Goal: Information Seeking & Learning: Learn about a topic

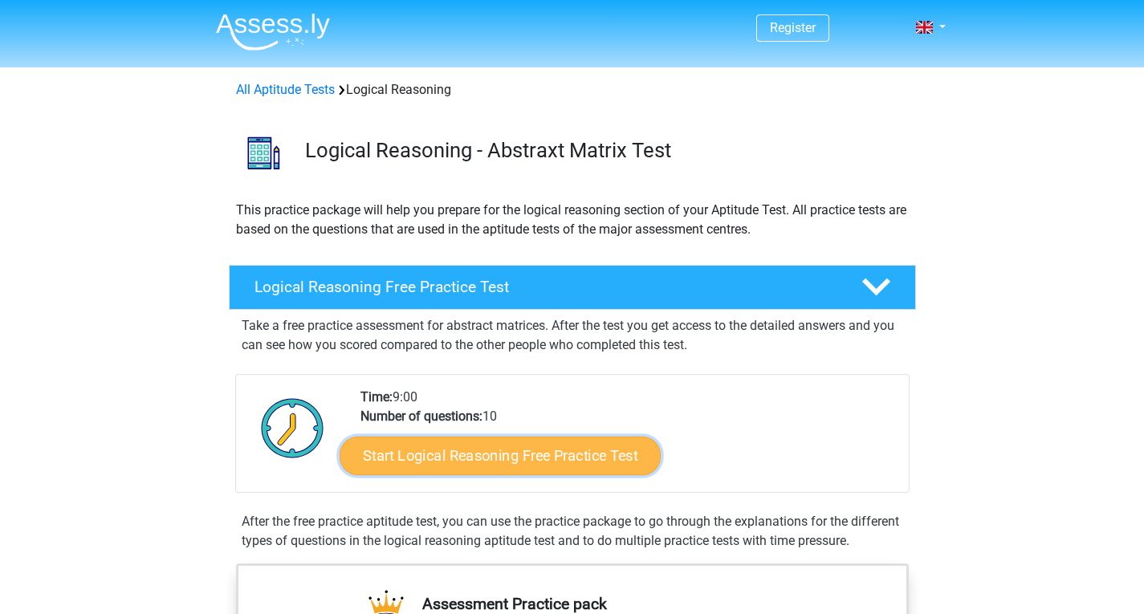
click at [528, 444] on link "Start Logical Reasoning Free Practice Test" at bounding box center [500, 455] width 321 height 39
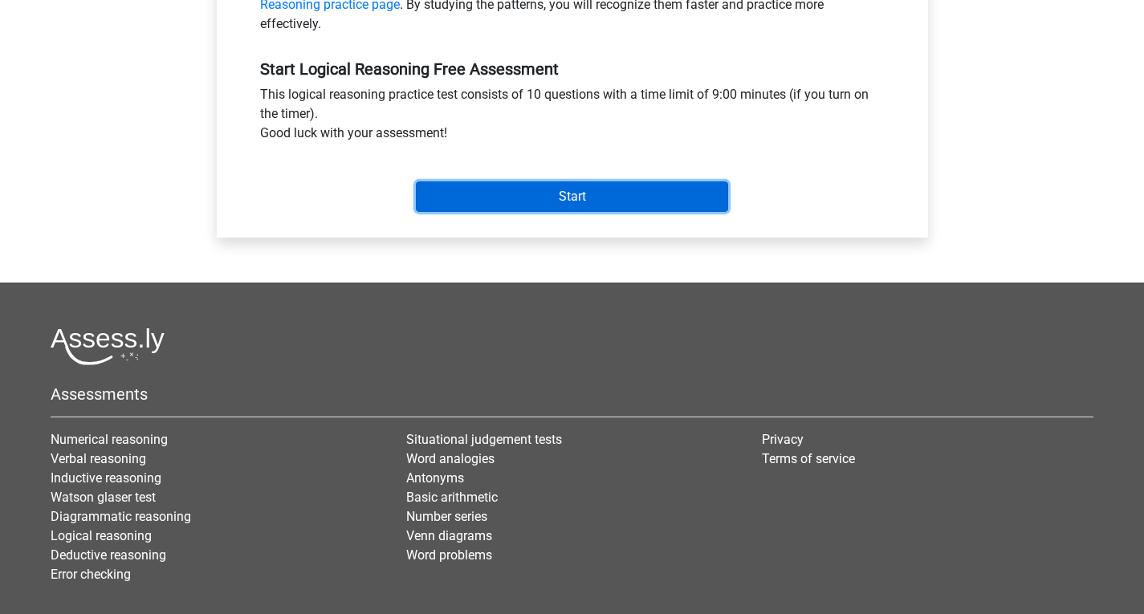
click at [563, 187] on input "Start" at bounding box center [572, 196] width 312 height 31
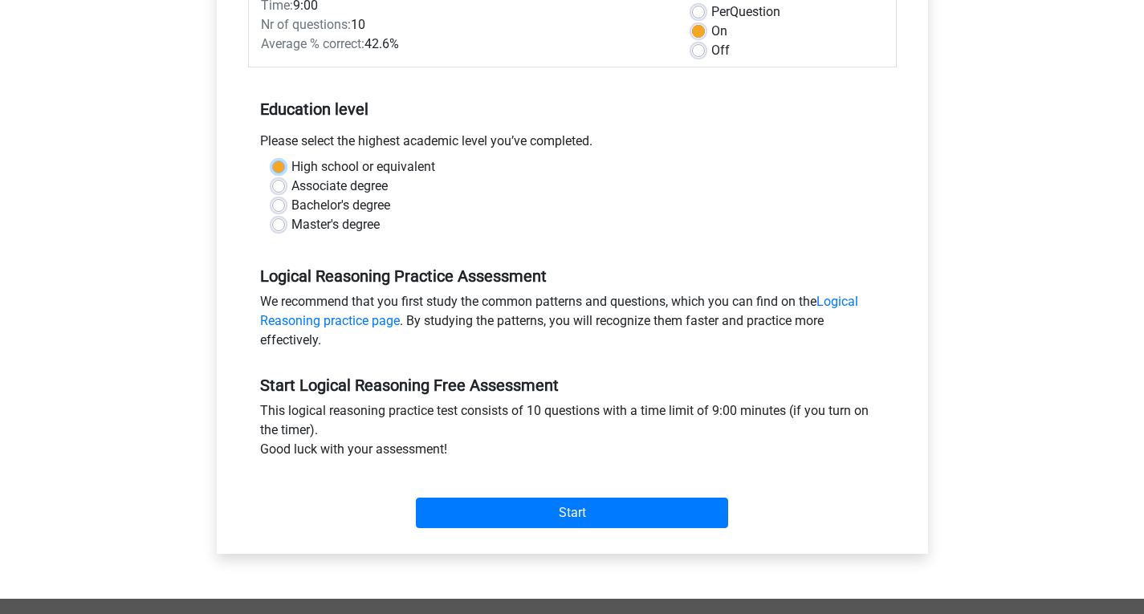
scroll to position [243, 0]
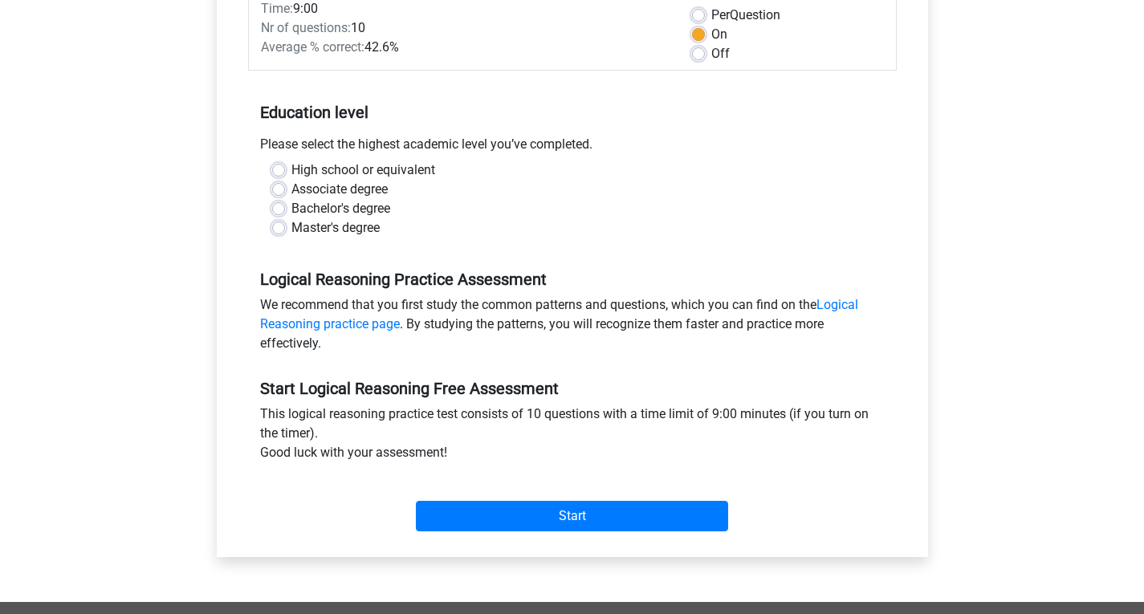
click at [291, 173] on label "High school or equivalent" at bounding box center [363, 170] width 144 height 19
click at [274, 173] on input "High school or equivalent" at bounding box center [278, 169] width 13 height 16
radio input "true"
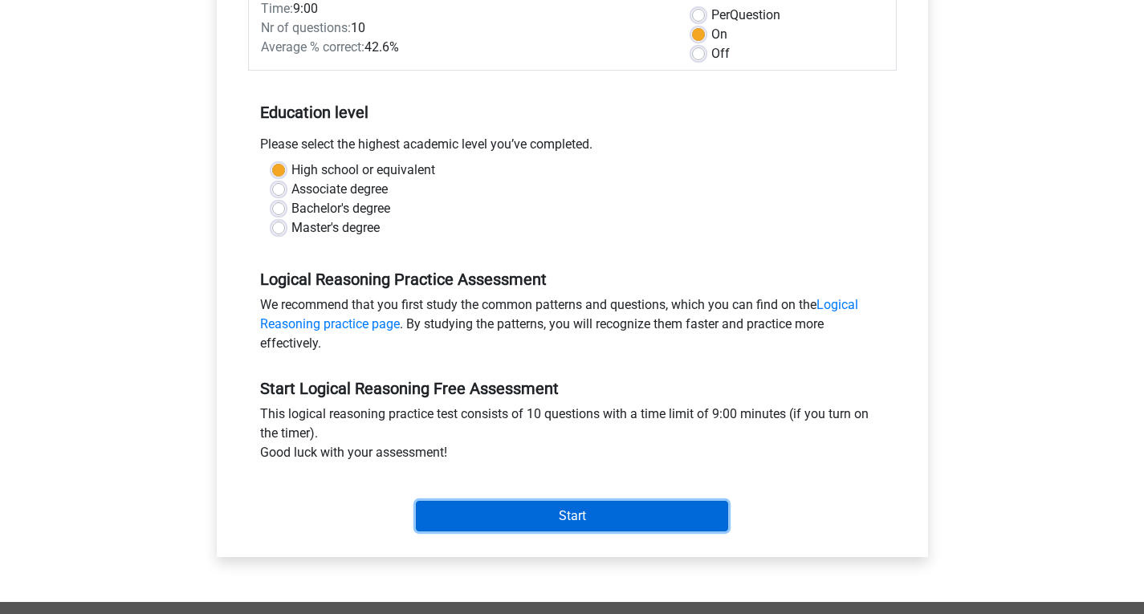
click at [546, 507] on input "Start" at bounding box center [572, 516] width 312 height 31
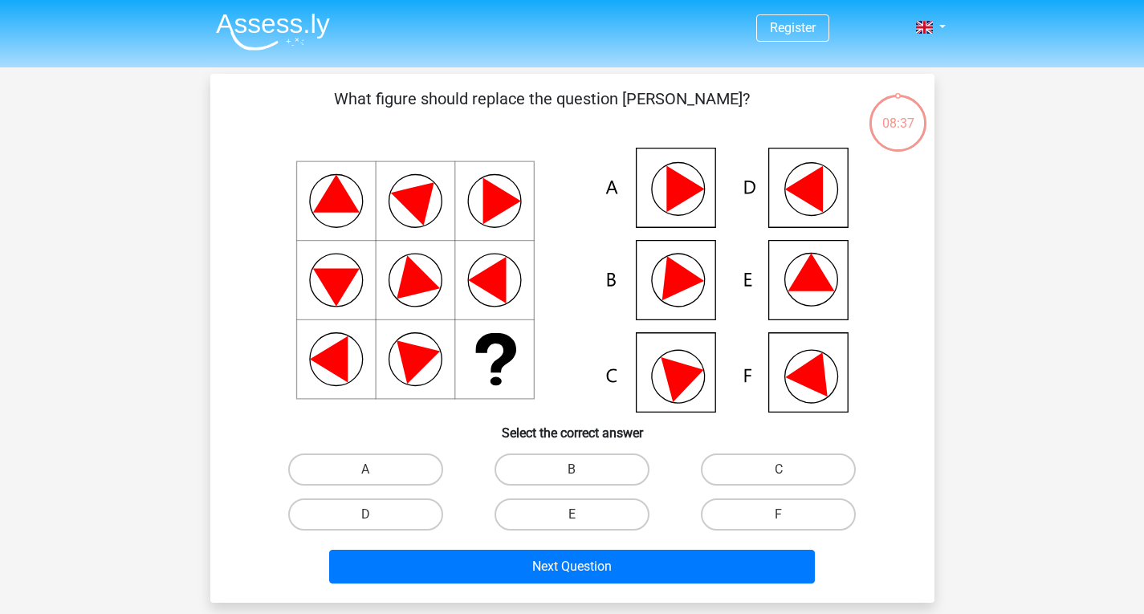
click at [821, 372] on icon at bounding box center [814, 370] width 58 height 54
click at [793, 377] on icon at bounding box center [814, 370] width 58 height 54
click at [760, 514] on label "F" at bounding box center [778, 515] width 155 height 32
click at [779, 515] on input "F" at bounding box center [784, 520] width 10 height 10
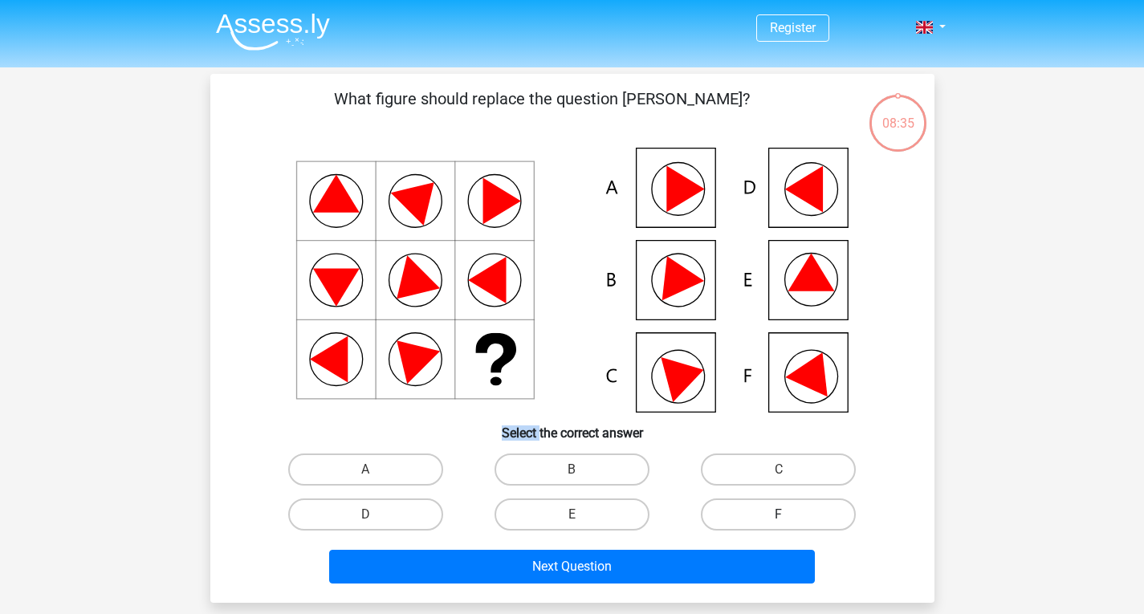
radio input "true"
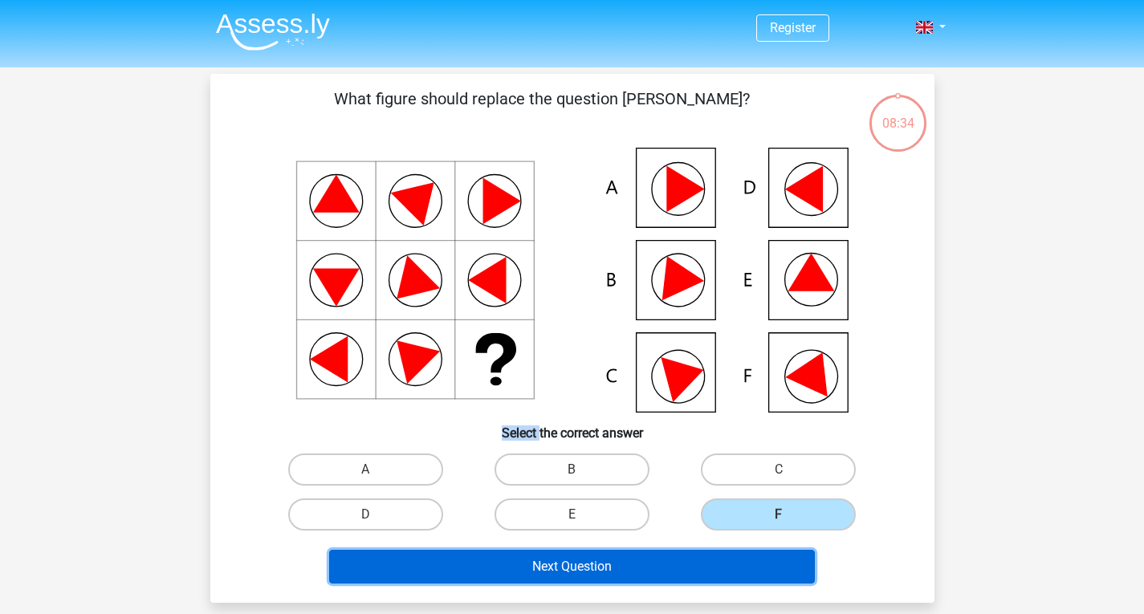
click at [721, 563] on button "Next Question" at bounding box center [572, 567] width 486 height 34
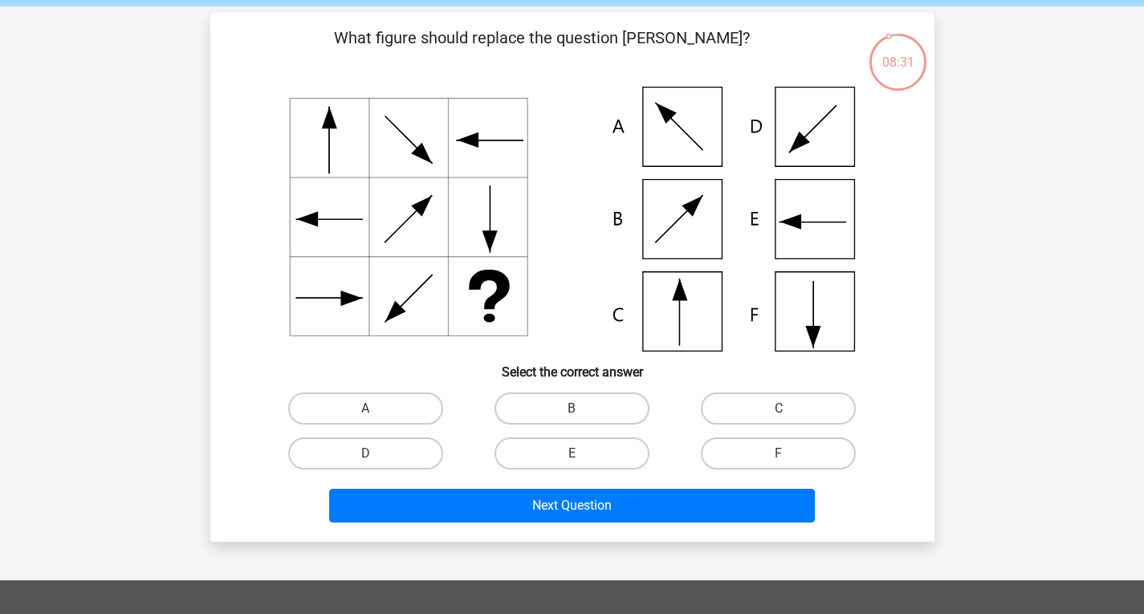
scroll to position [80, 0]
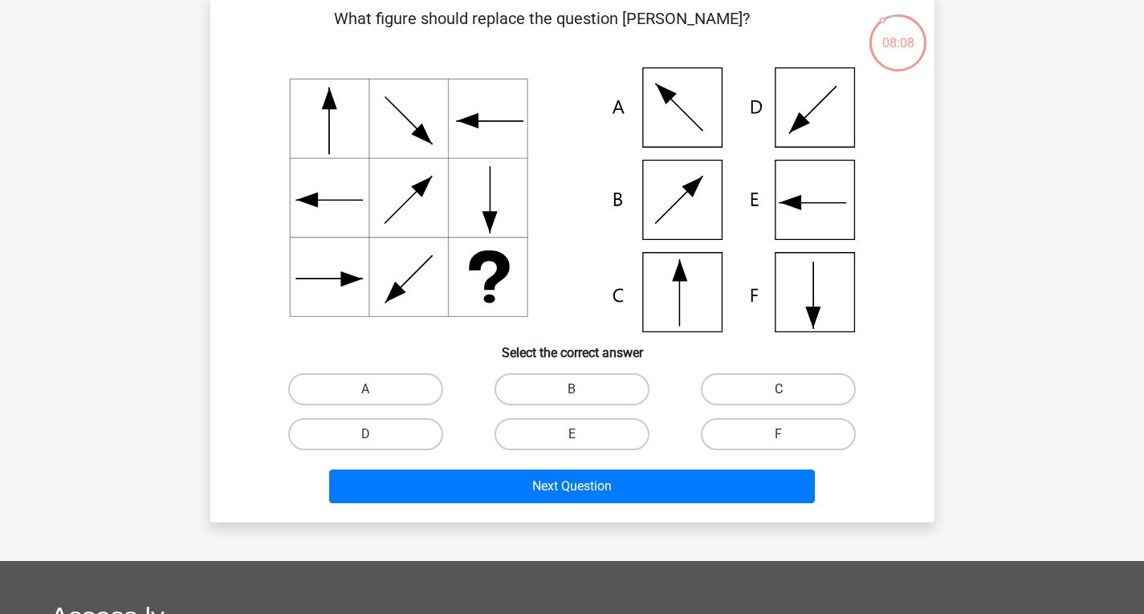
click at [813, 401] on label "C" at bounding box center [778, 389] width 155 height 32
click at [789, 400] on input "C" at bounding box center [784, 394] width 10 height 10
radio input "true"
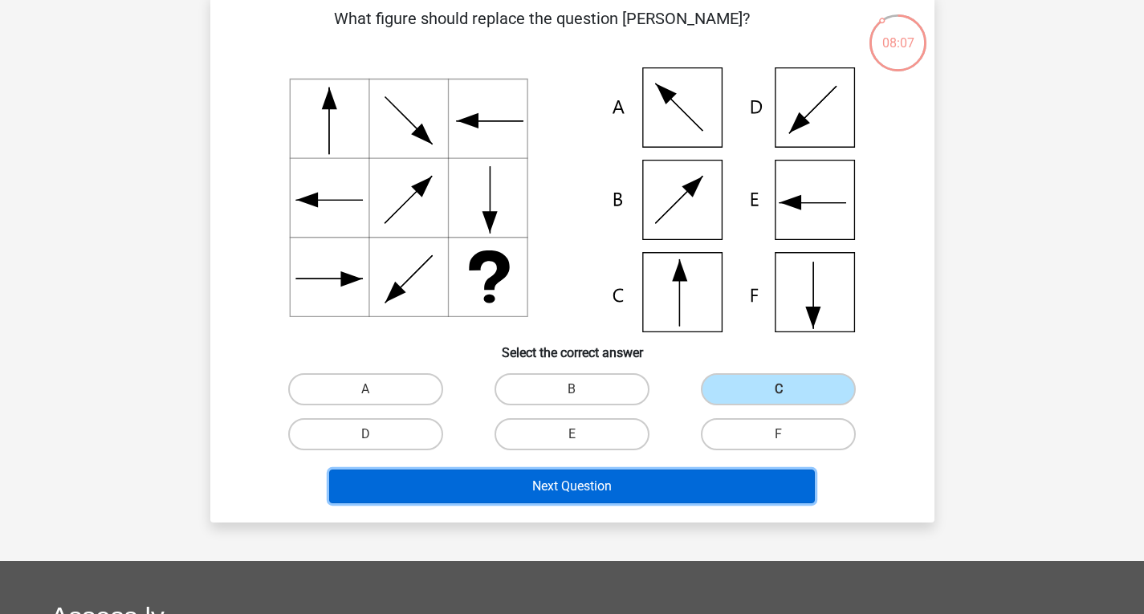
click at [698, 494] on button "Next Question" at bounding box center [572, 487] width 486 height 34
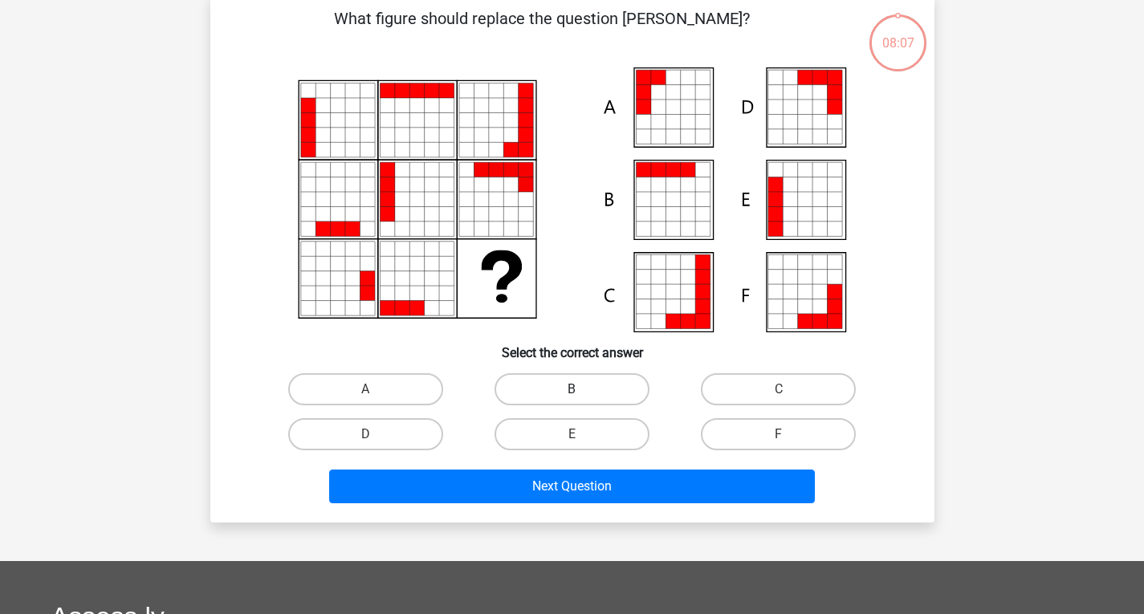
scroll to position [74, 0]
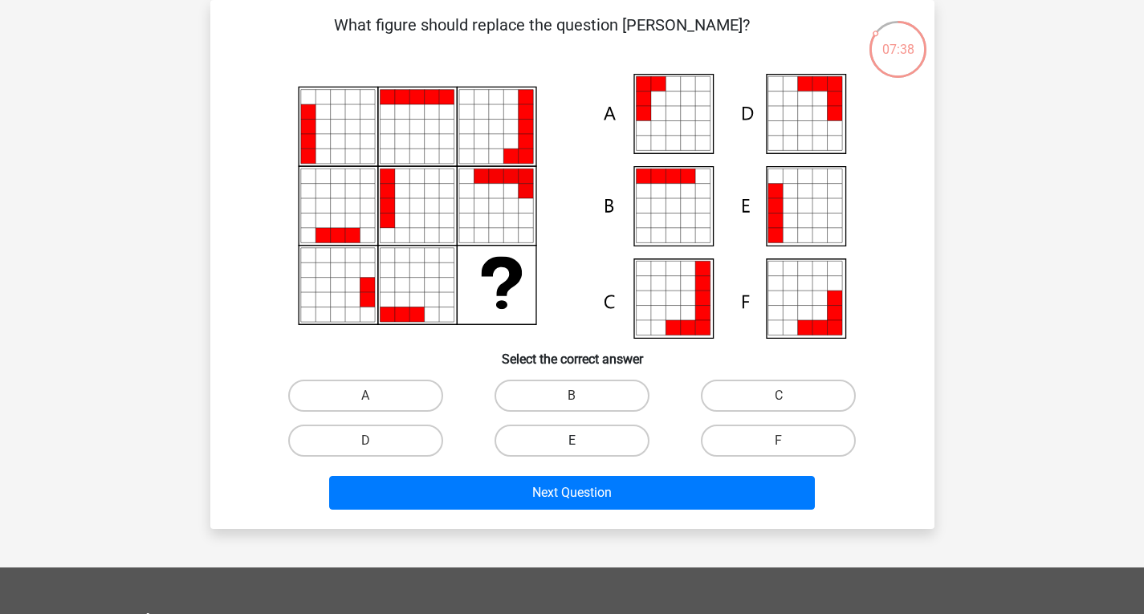
click at [561, 439] on label "E" at bounding box center [572, 441] width 155 height 32
click at [572, 441] on input "E" at bounding box center [577, 446] width 10 height 10
radio input "true"
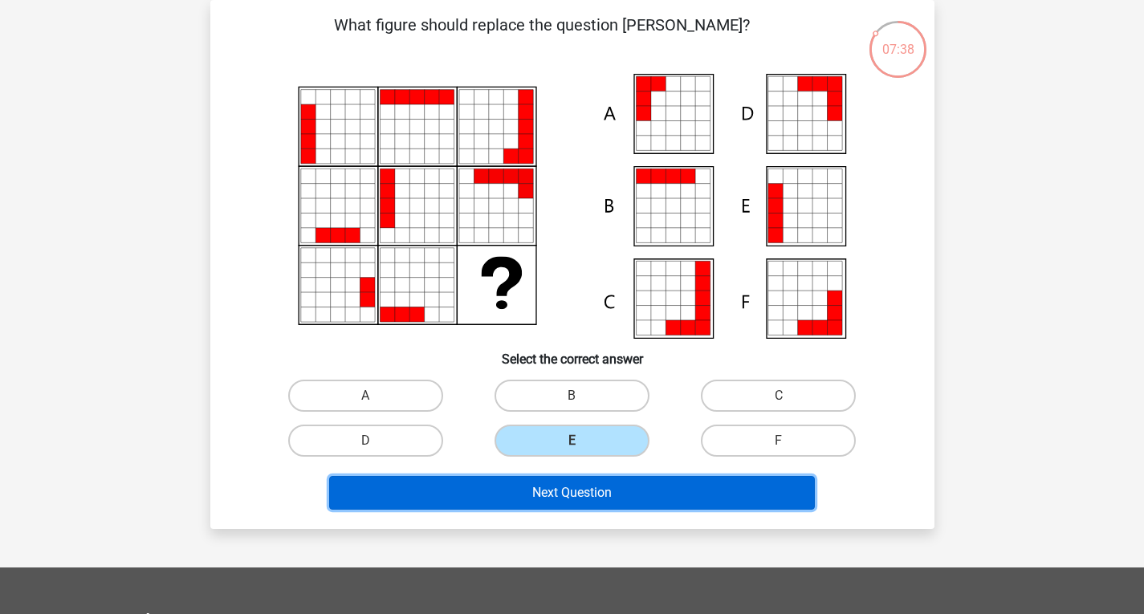
click at [600, 488] on button "Next Question" at bounding box center [572, 493] width 486 height 34
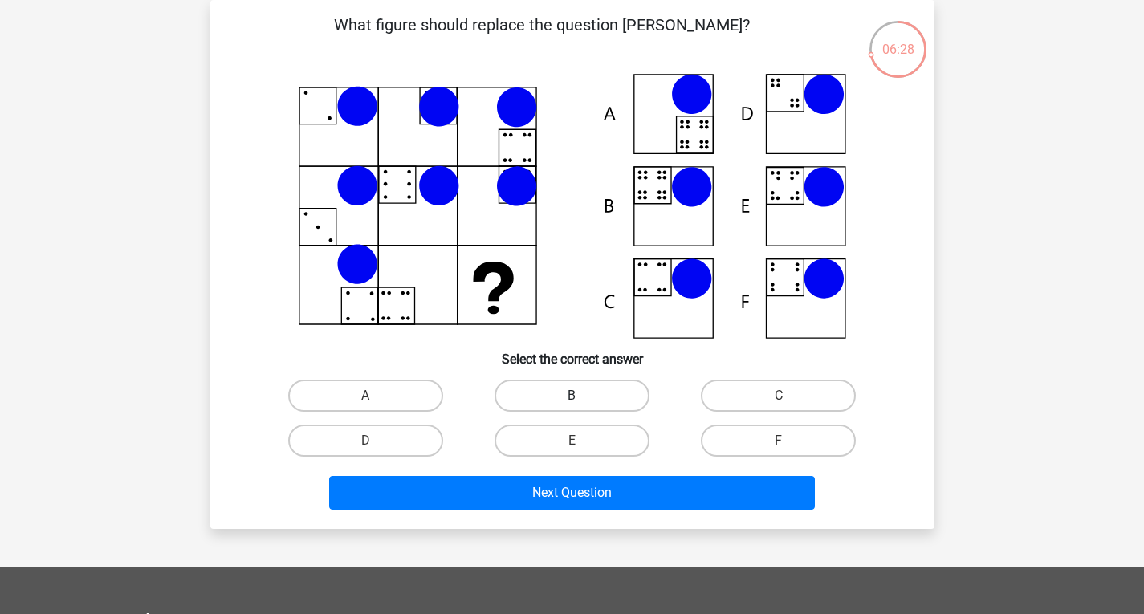
click at [574, 389] on label "B" at bounding box center [572, 396] width 155 height 32
click at [574, 396] on input "B" at bounding box center [577, 401] width 10 height 10
radio input "true"
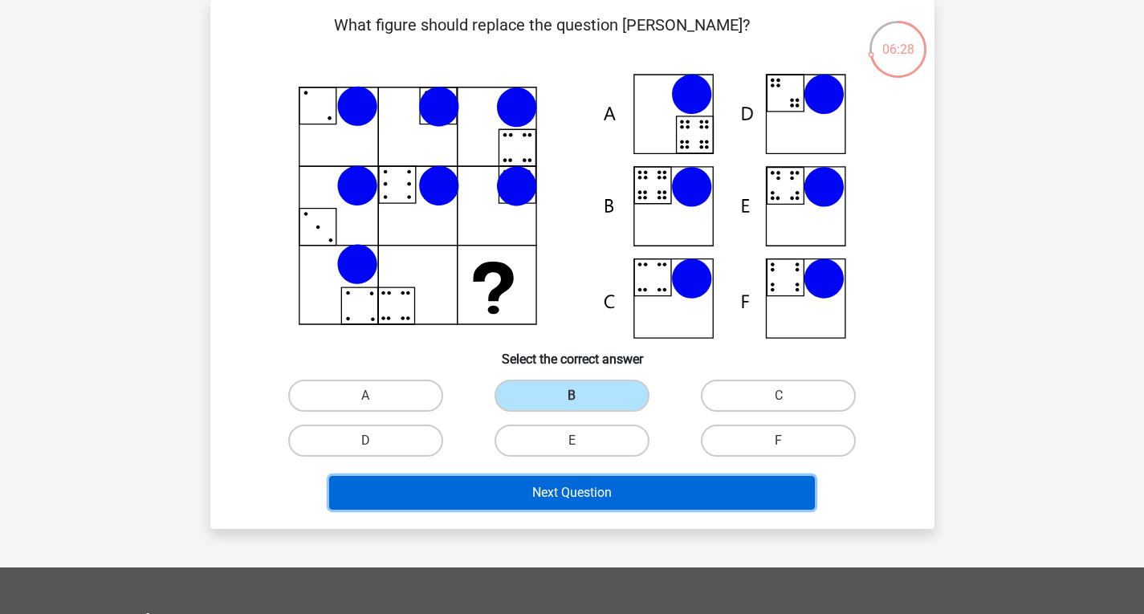
click at [599, 497] on button "Next Question" at bounding box center [572, 493] width 486 height 34
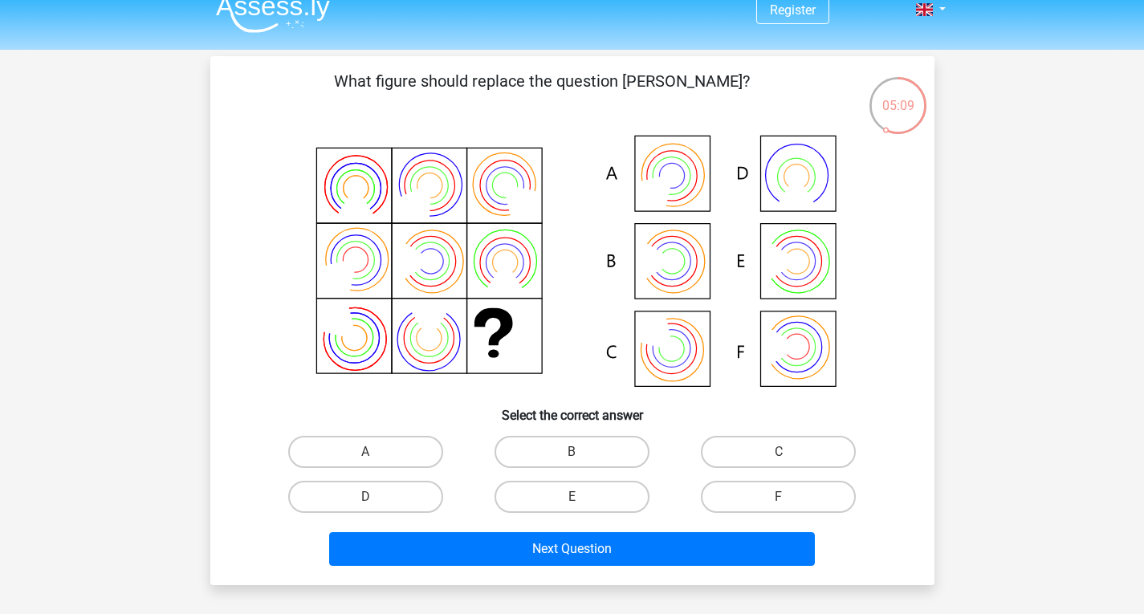
scroll to position [0, 0]
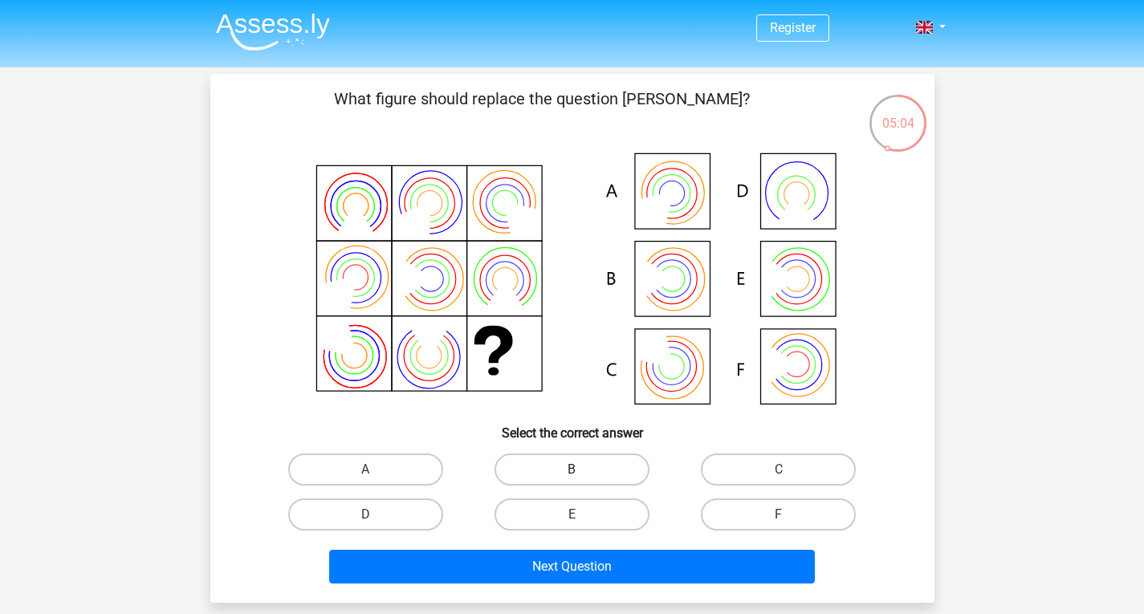
click at [564, 471] on label "B" at bounding box center [572, 470] width 155 height 32
click at [572, 471] on input "B" at bounding box center [577, 475] width 10 height 10
radio input "true"
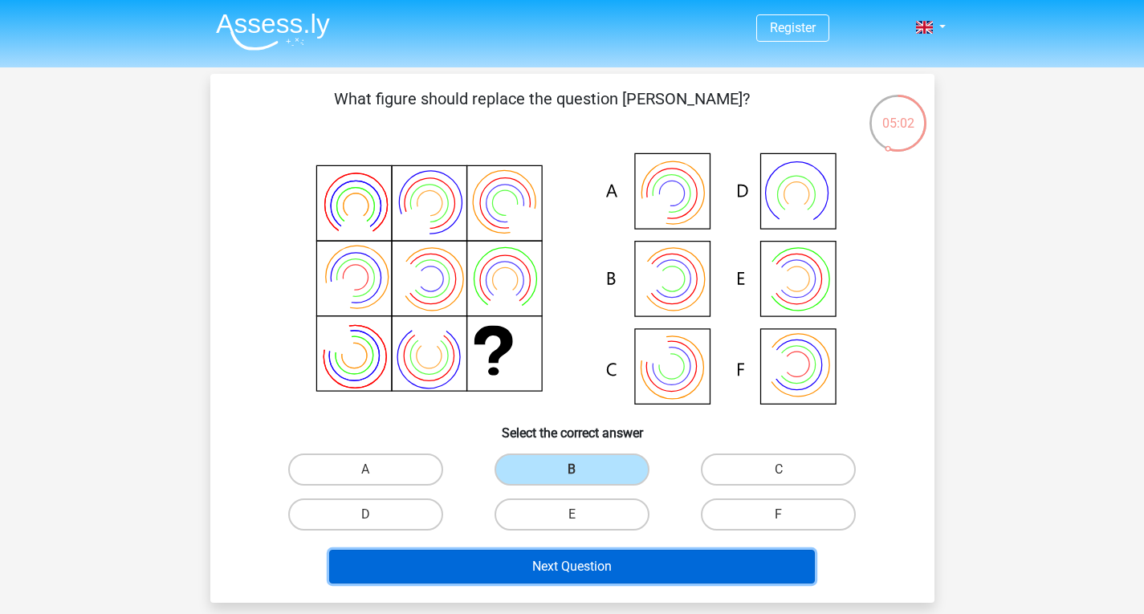
click at [593, 557] on button "Next Question" at bounding box center [572, 567] width 486 height 34
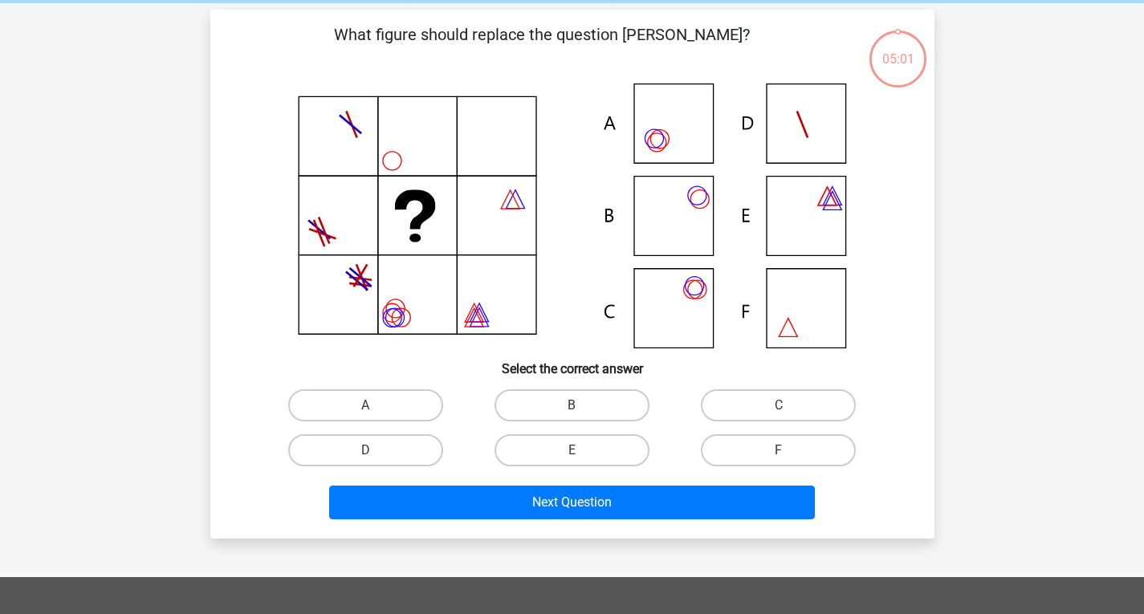
scroll to position [74, 0]
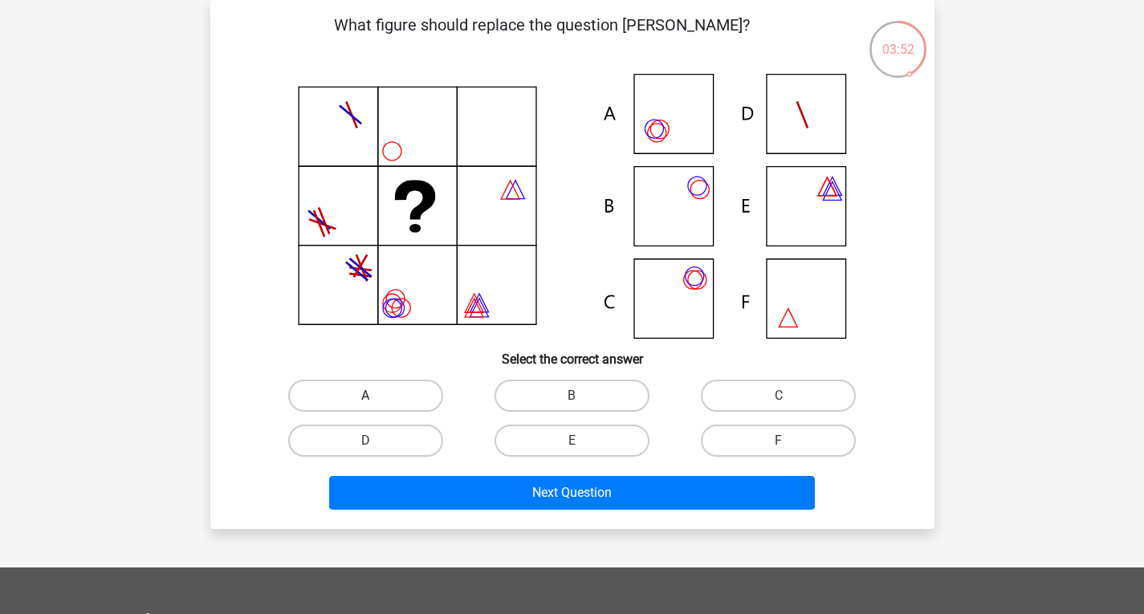
click at [383, 396] on label "A" at bounding box center [365, 396] width 155 height 32
click at [376, 396] on input "A" at bounding box center [370, 401] width 10 height 10
radio input "true"
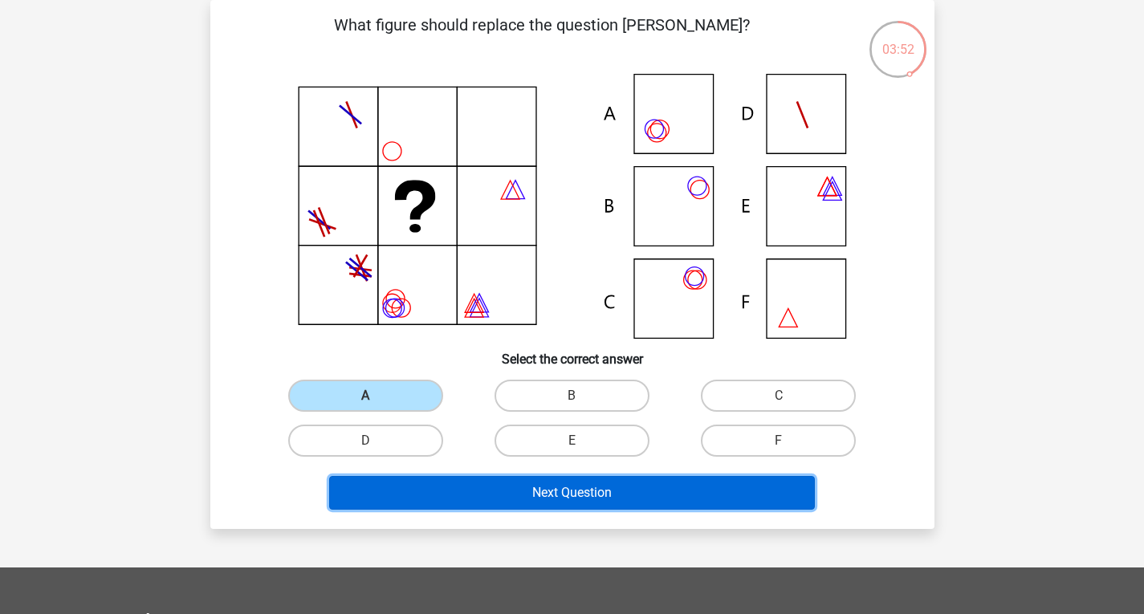
click at [536, 486] on button "Next Question" at bounding box center [572, 493] width 486 height 34
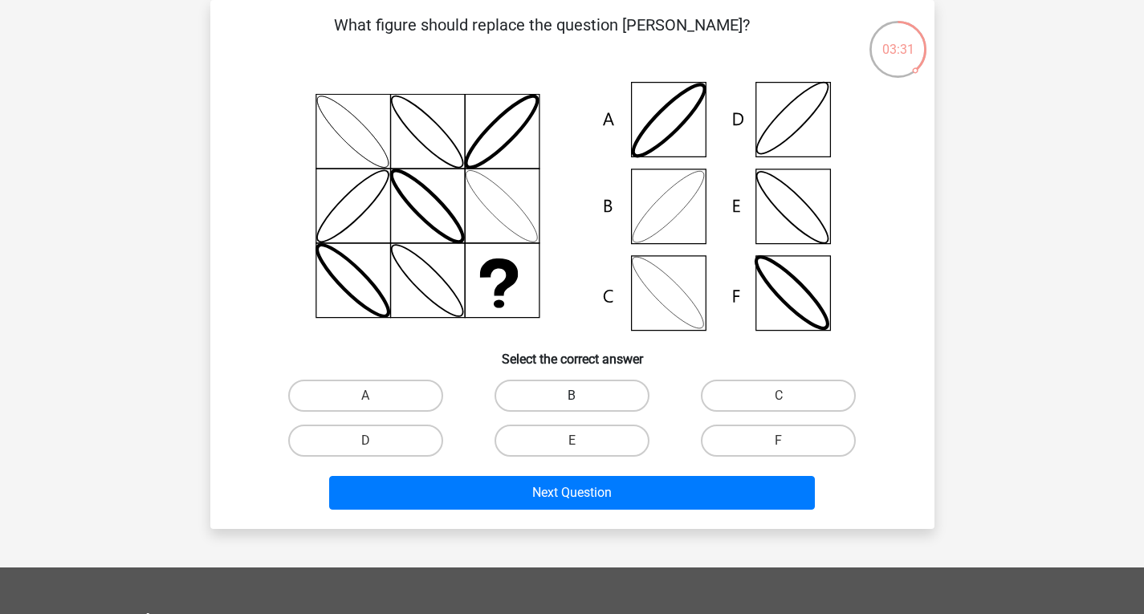
click at [551, 387] on label "B" at bounding box center [572, 396] width 155 height 32
click at [572, 396] on input "B" at bounding box center [577, 401] width 10 height 10
radio input "true"
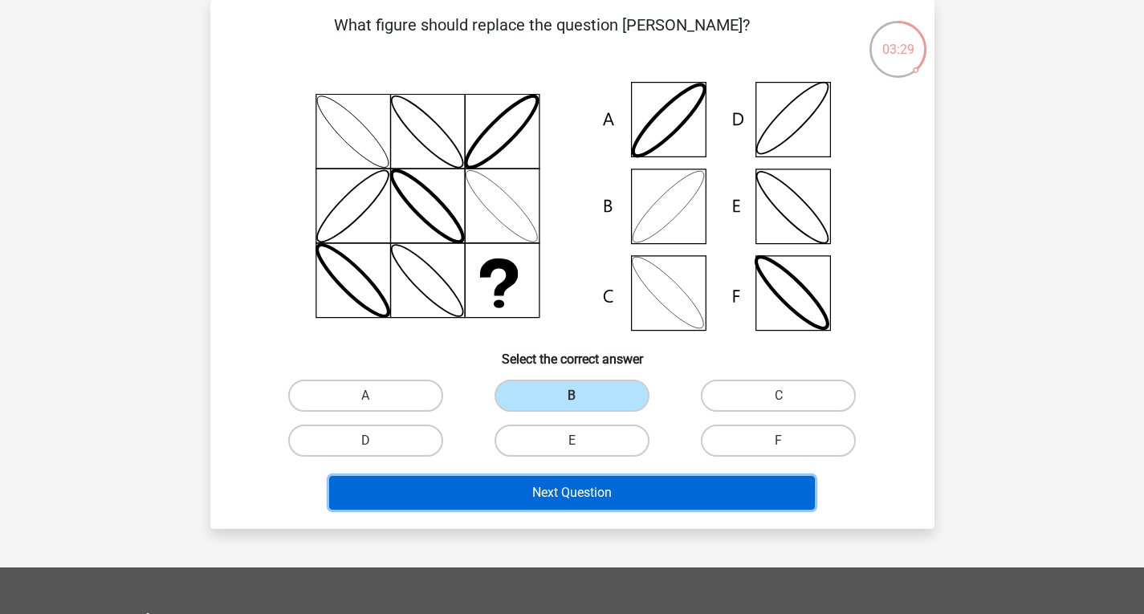
click at [576, 492] on button "Next Question" at bounding box center [572, 493] width 486 height 34
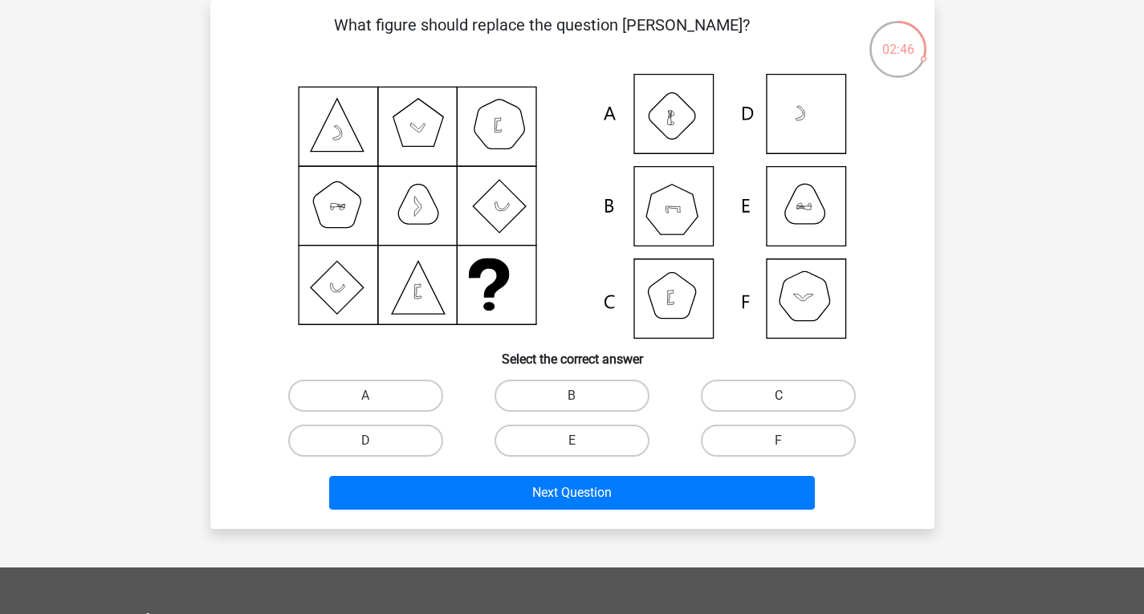
click at [770, 404] on label "C" at bounding box center [778, 396] width 155 height 32
click at [779, 404] on input "C" at bounding box center [784, 401] width 10 height 10
radio input "true"
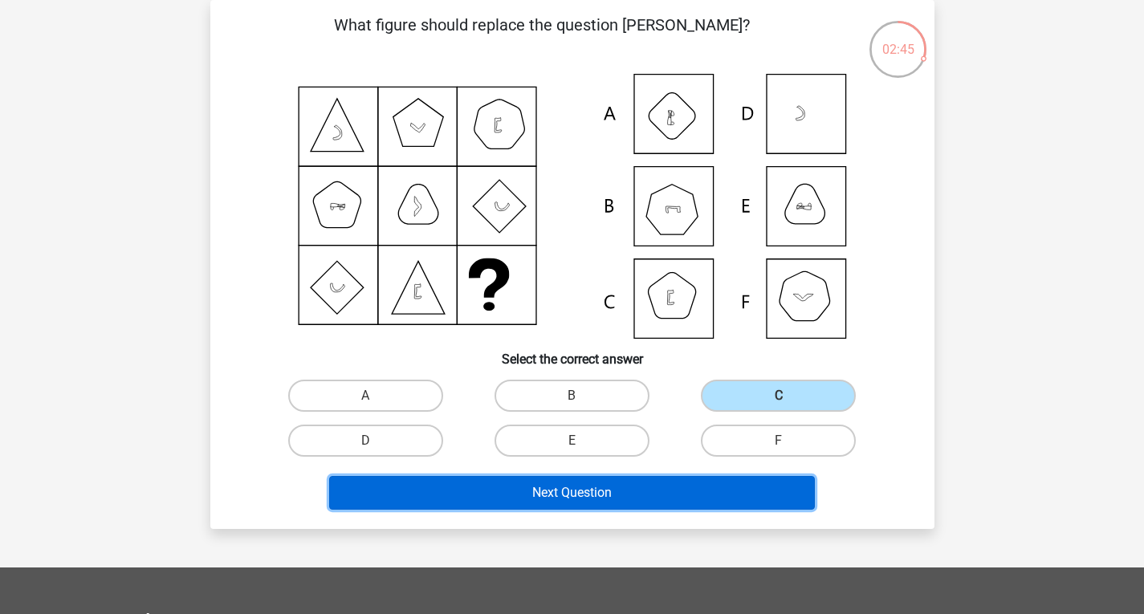
click at [651, 493] on button "Next Question" at bounding box center [572, 493] width 486 height 34
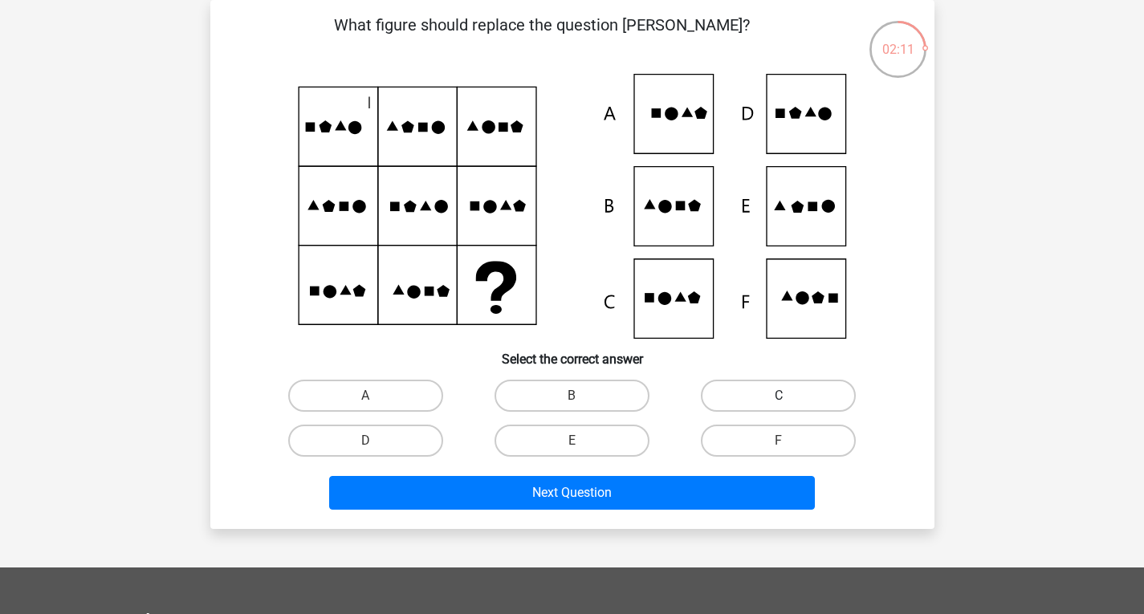
click at [732, 393] on label "C" at bounding box center [778, 396] width 155 height 32
click at [779, 396] on input "C" at bounding box center [784, 401] width 10 height 10
radio input "true"
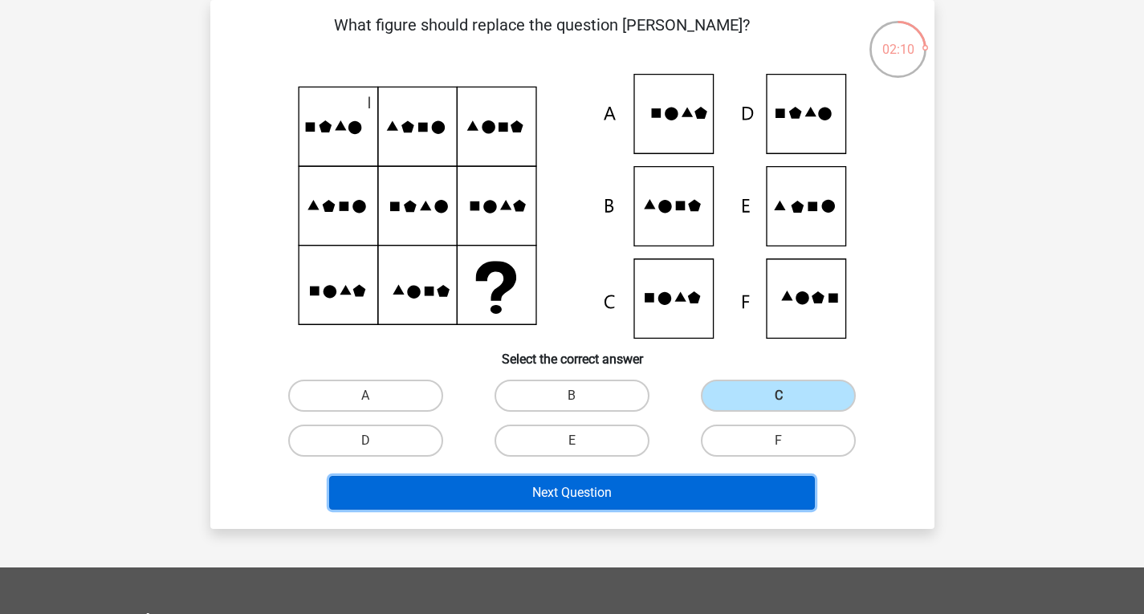
click at [687, 490] on button "Next Question" at bounding box center [572, 493] width 486 height 34
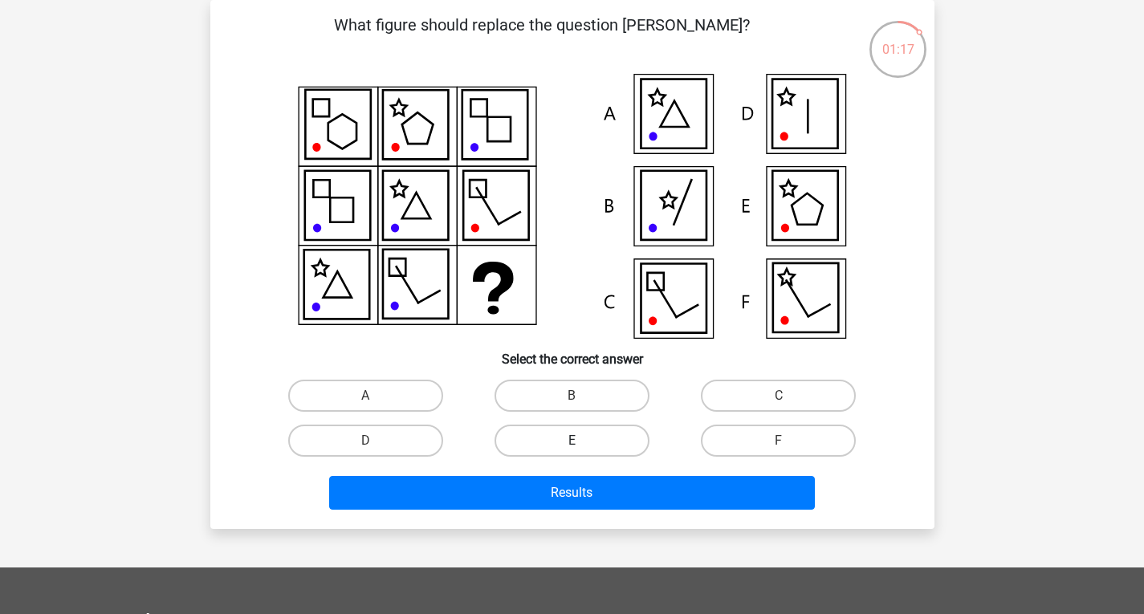
click at [590, 450] on label "E" at bounding box center [572, 441] width 155 height 32
click at [582, 450] on input "E" at bounding box center [577, 446] width 10 height 10
radio input "true"
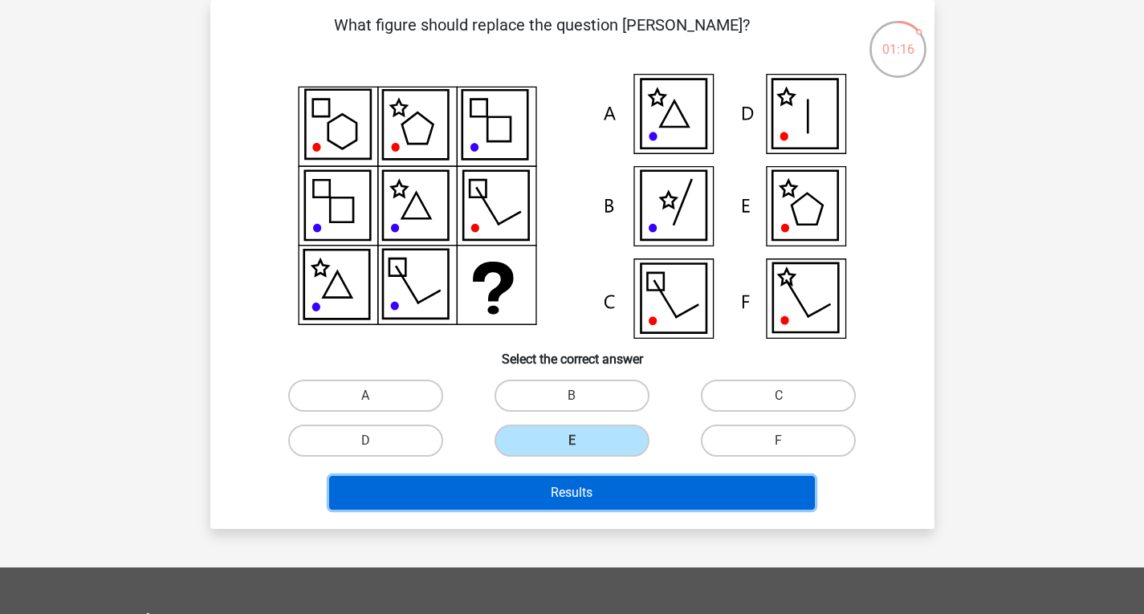
click at [597, 496] on button "Results" at bounding box center [572, 493] width 486 height 34
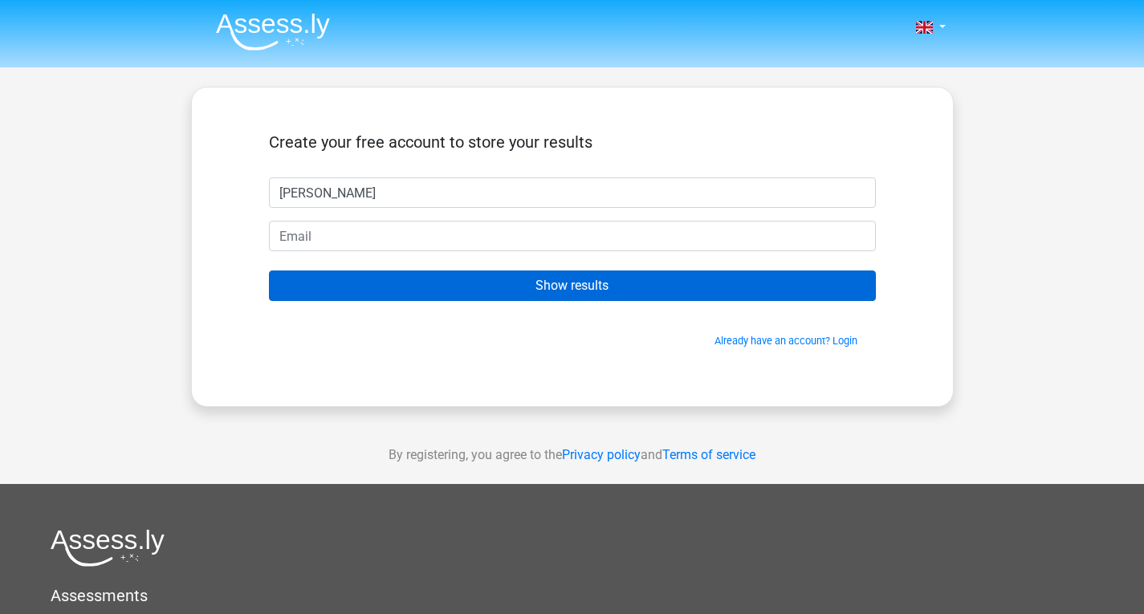
type input "[PERSON_NAME]"
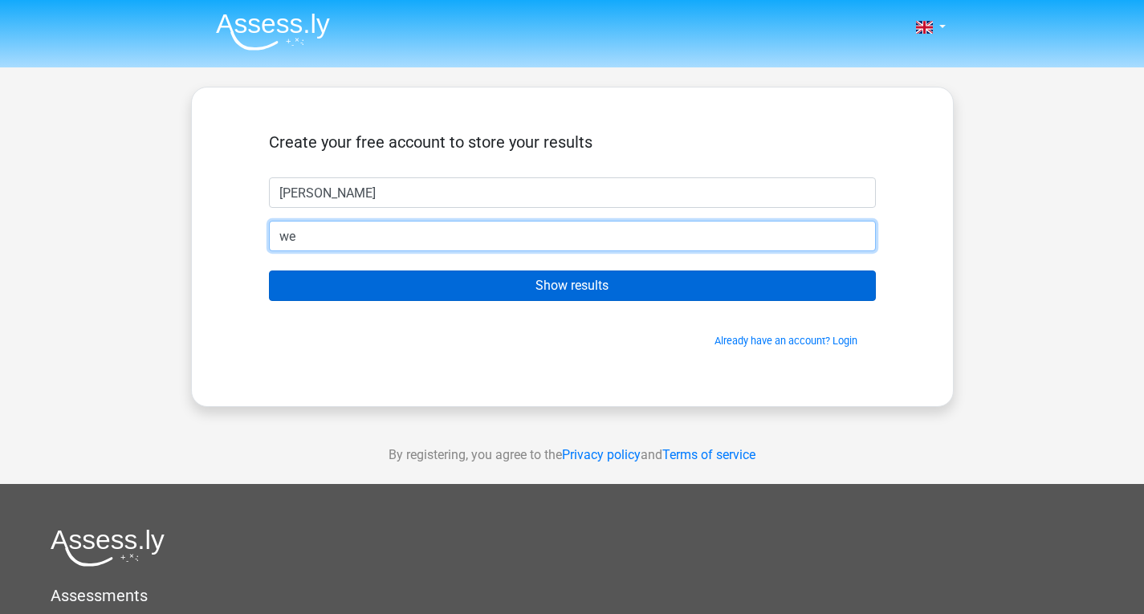
type input "w"
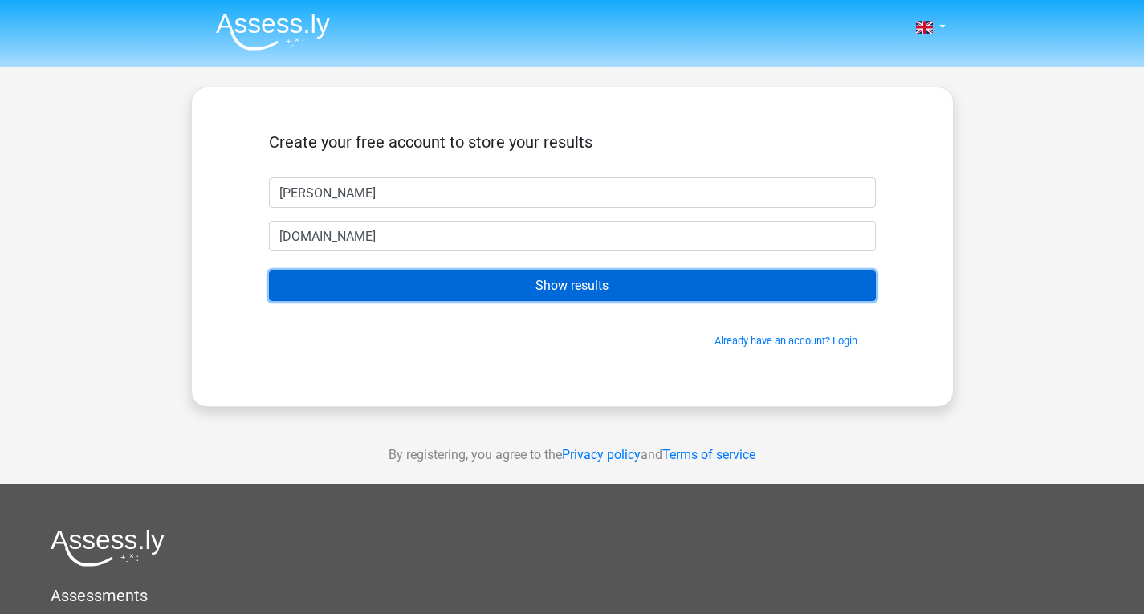
click at [581, 290] on input "Show results" at bounding box center [572, 286] width 607 height 31
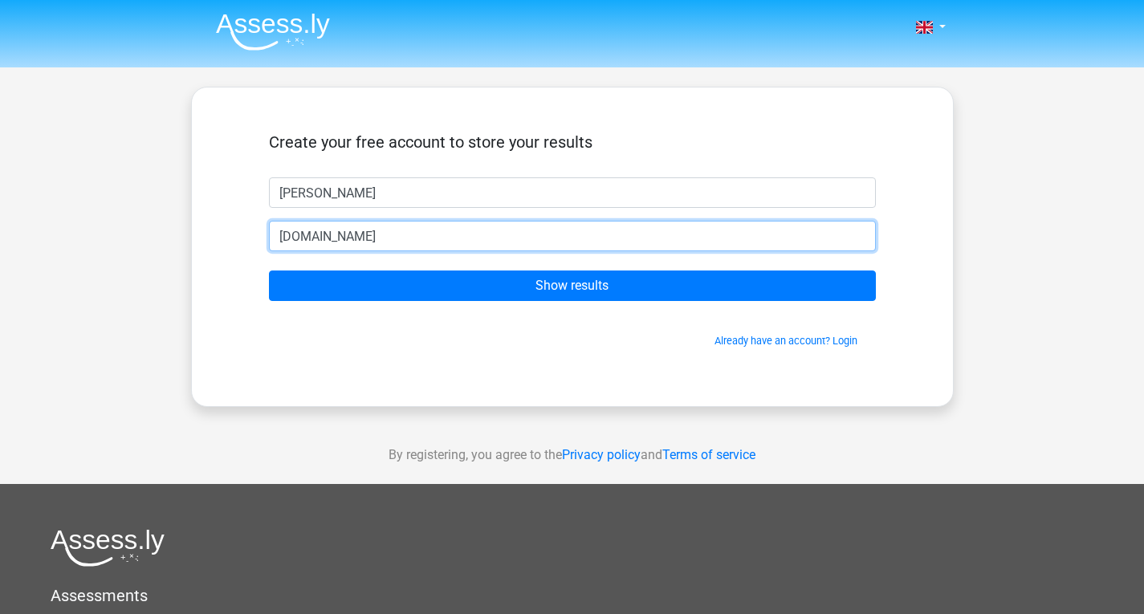
click at [444, 241] on input "wilwes03gmail.com" at bounding box center [572, 236] width 607 height 31
click at [432, 238] on input "wilwes03gmail.com" at bounding box center [572, 236] width 607 height 31
click at [330, 243] on input "wilwes03gmail.com" at bounding box center [572, 236] width 607 height 31
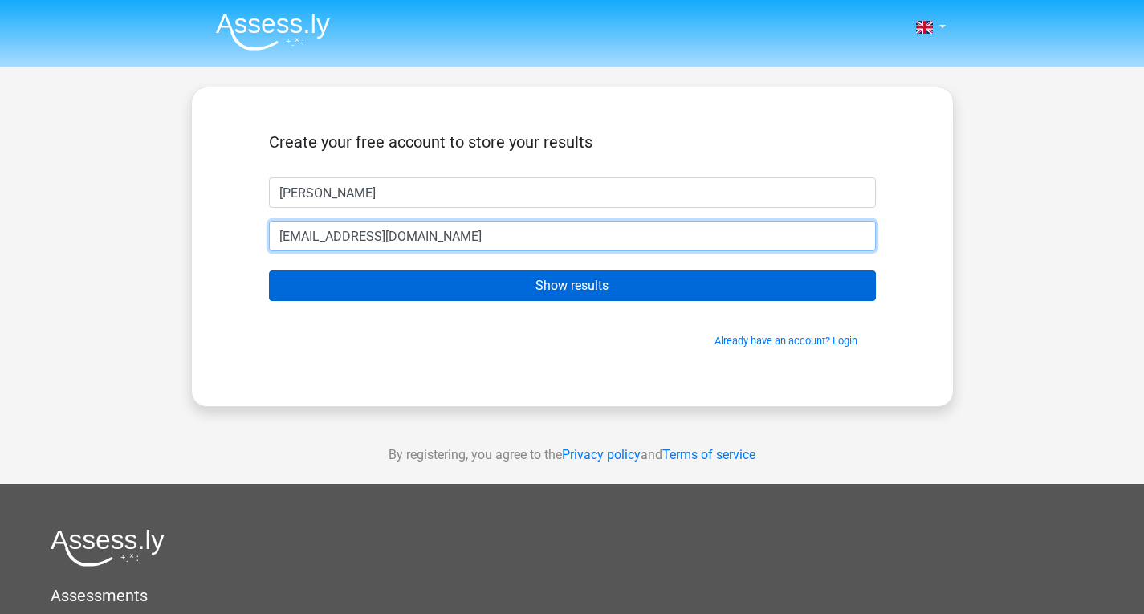
type input "[EMAIL_ADDRESS][DOMAIN_NAME]"
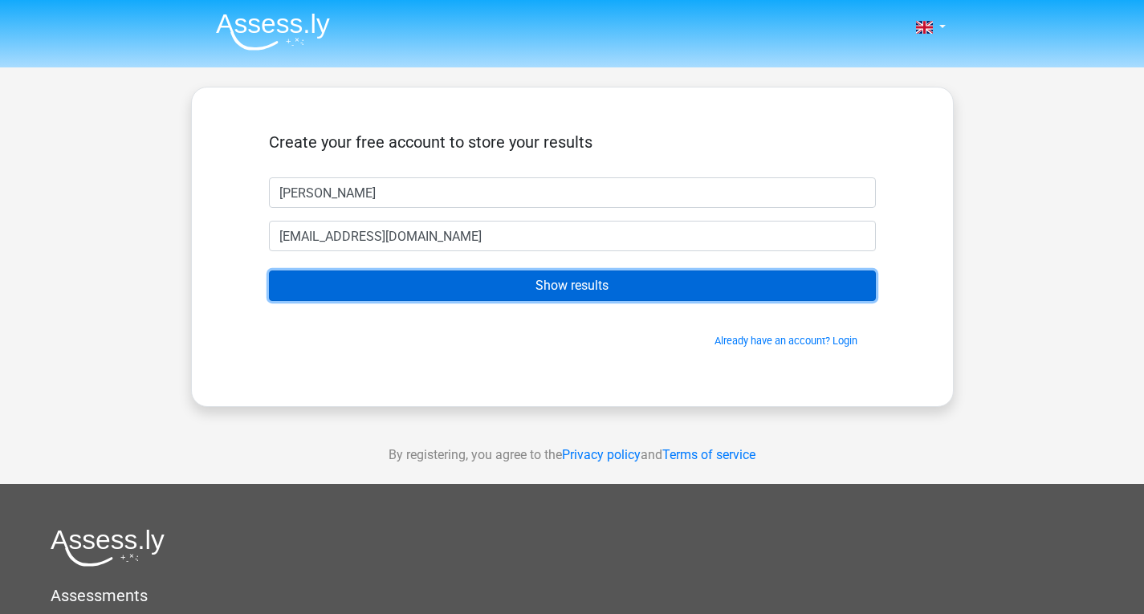
click at [382, 274] on input "Show results" at bounding box center [572, 286] width 607 height 31
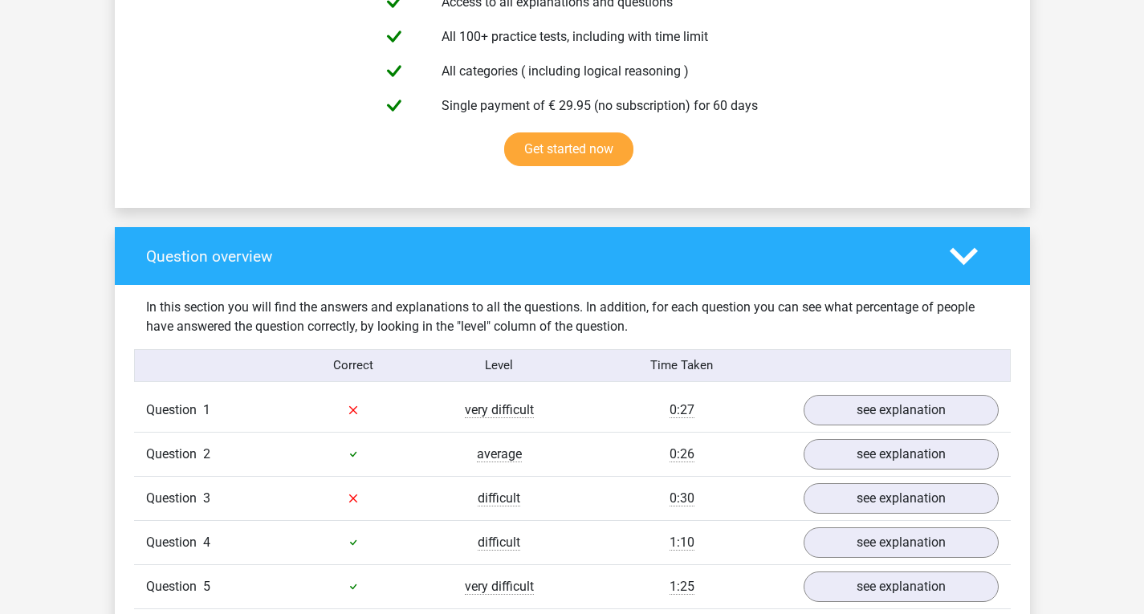
scroll to position [1044, 0]
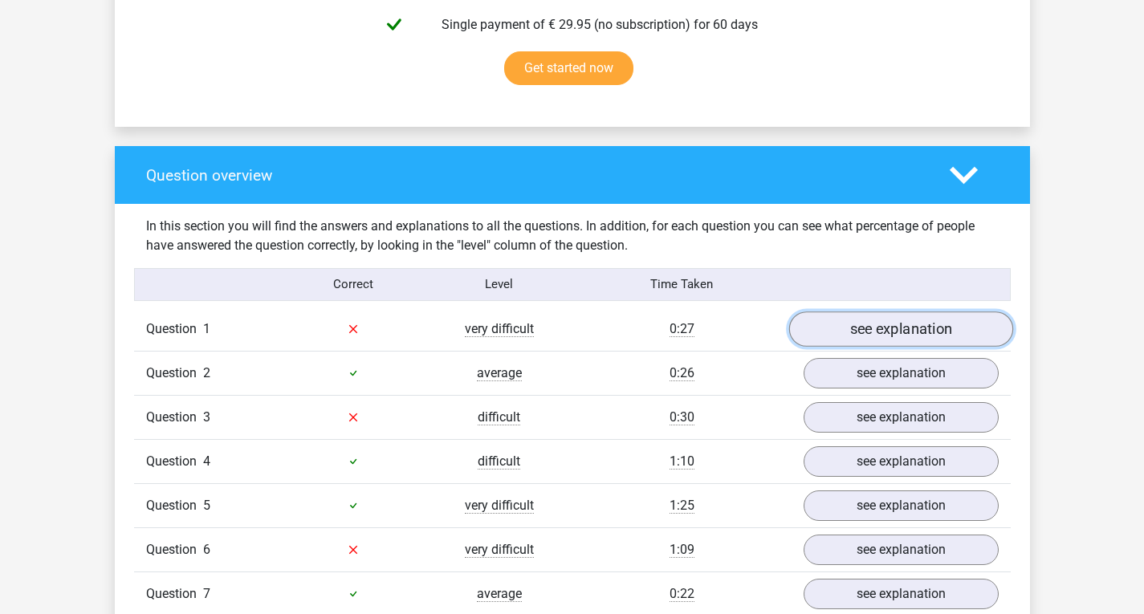
click at [861, 332] on link "see explanation" at bounding box center [901, 329] width 224 height 35
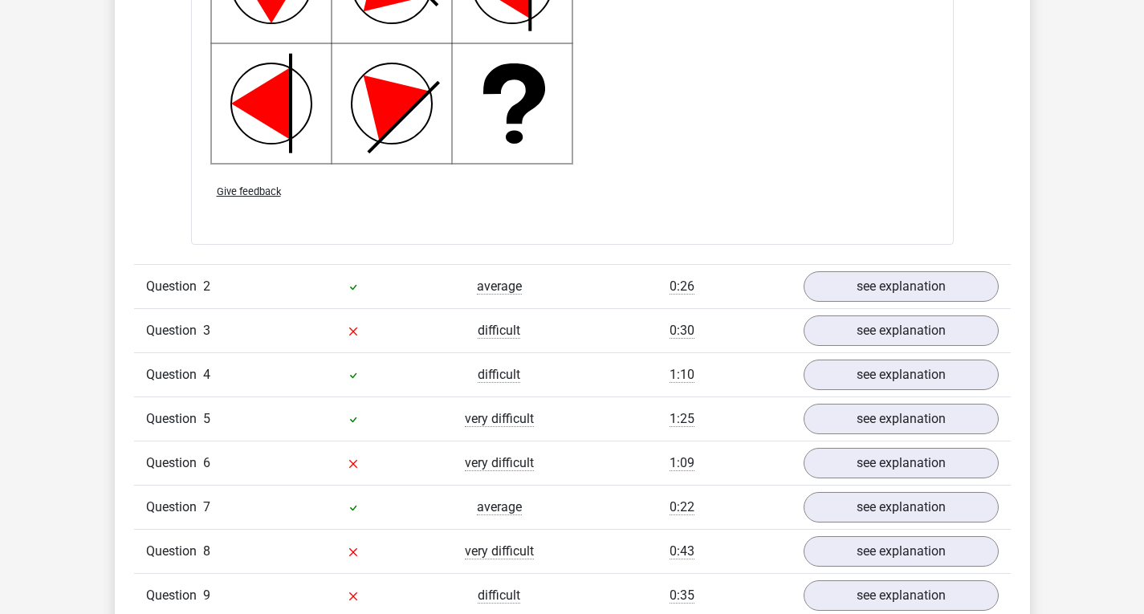
scroll to position [2329, 0]
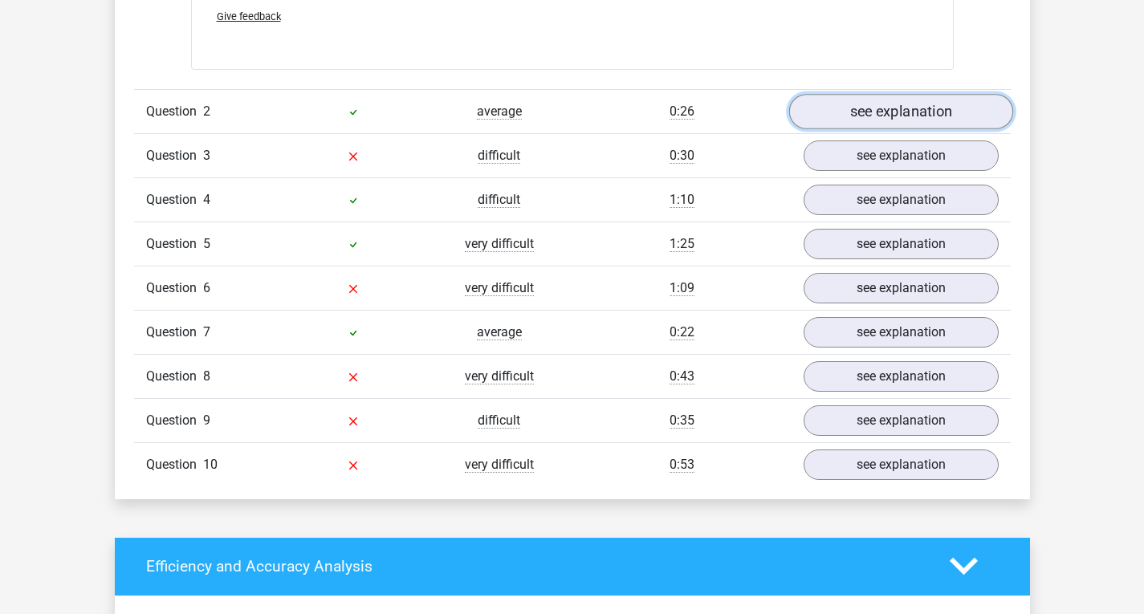
click at [896, 111] on link "see explanation" at bounding box center [901, 111] width 224 height 35
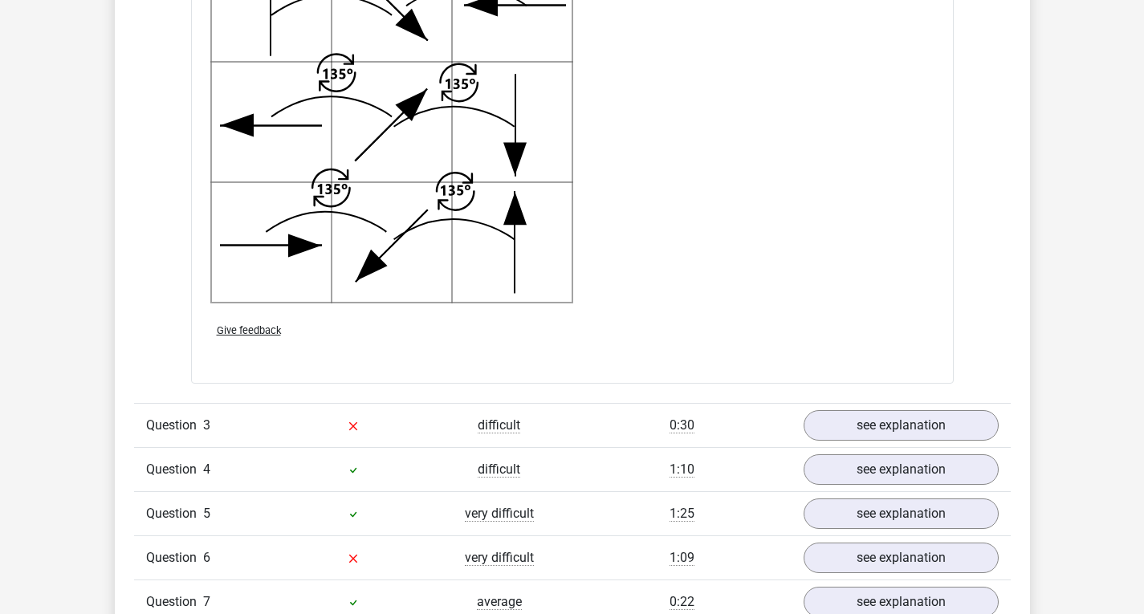
scroll to position [3292, 0]
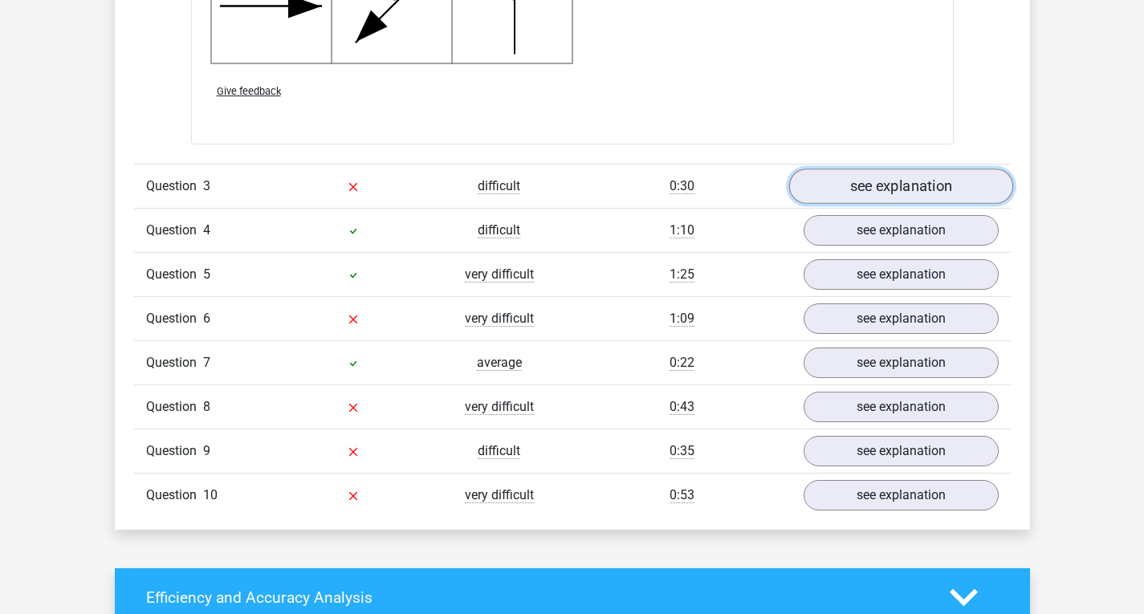
click at [846, 194] on link "see explanation" at bounding box center [901, 186] width 224 height 35
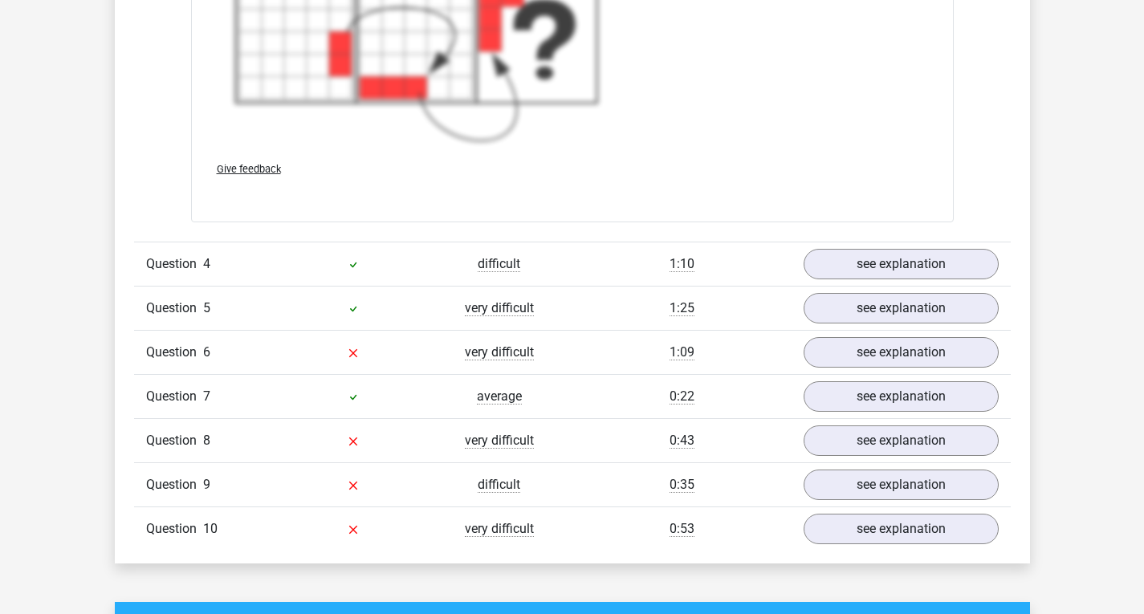
scroll to position [4404, 0]
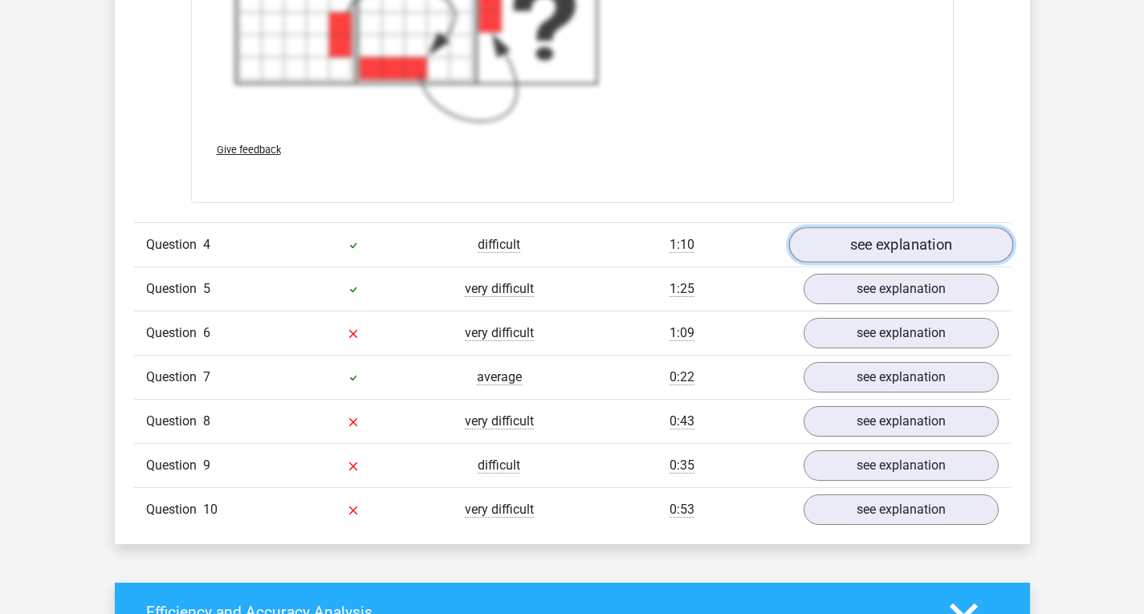
click at [886, 257] on link "see explanation" at bounding box center [901, 245] width 224 height 35
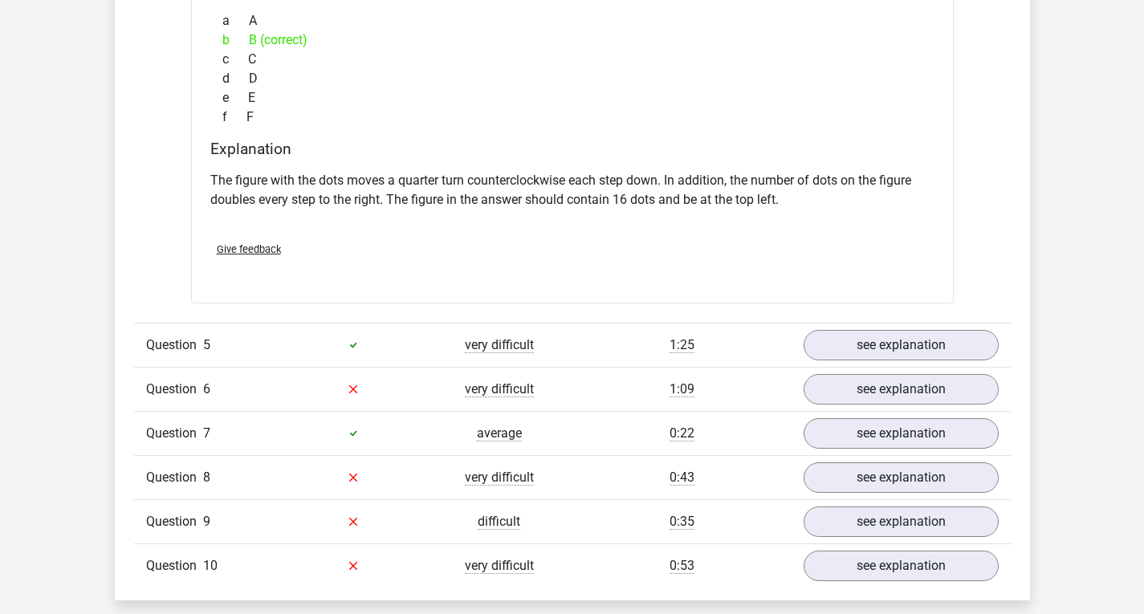
scroll to position [5126, 0]
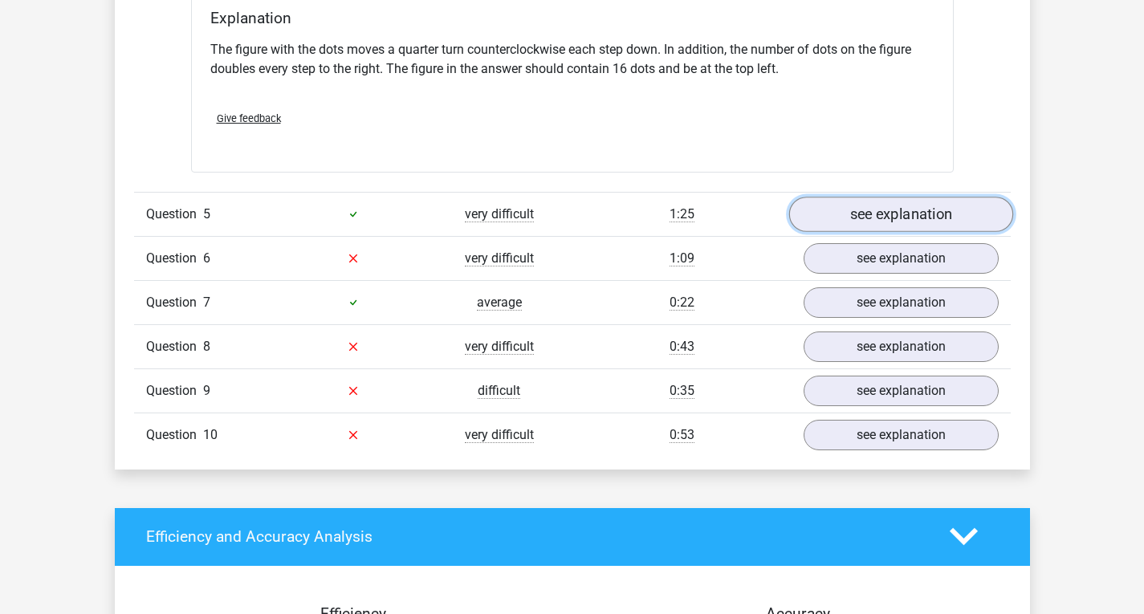
click at [932, 218] on link "see explanation" at bounding box center [901, 214] width 224 height 35
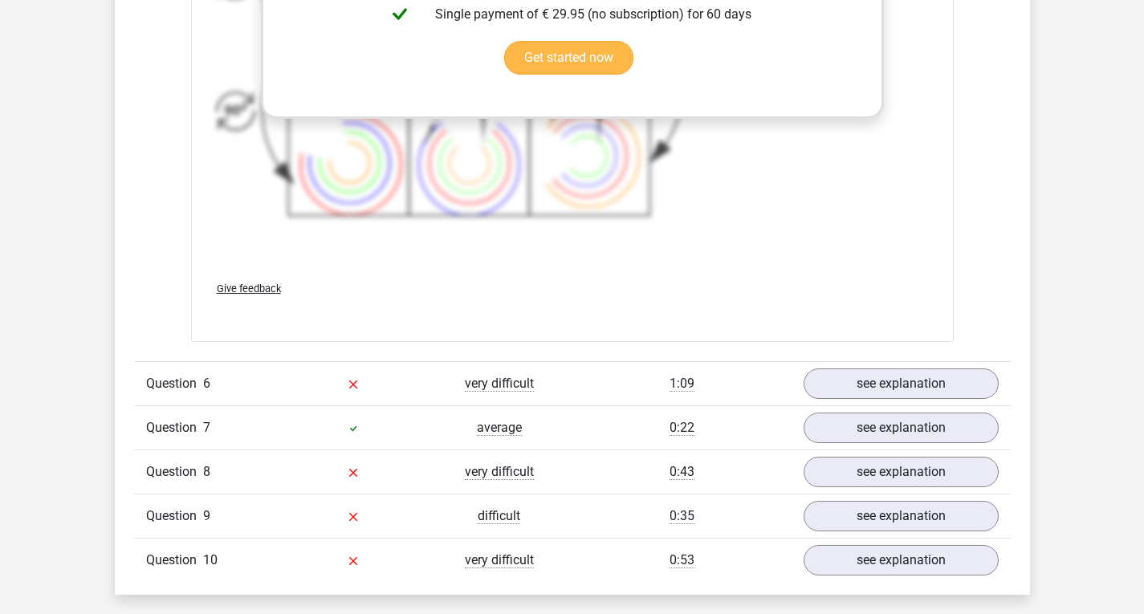
scroll to position [6170, 0]
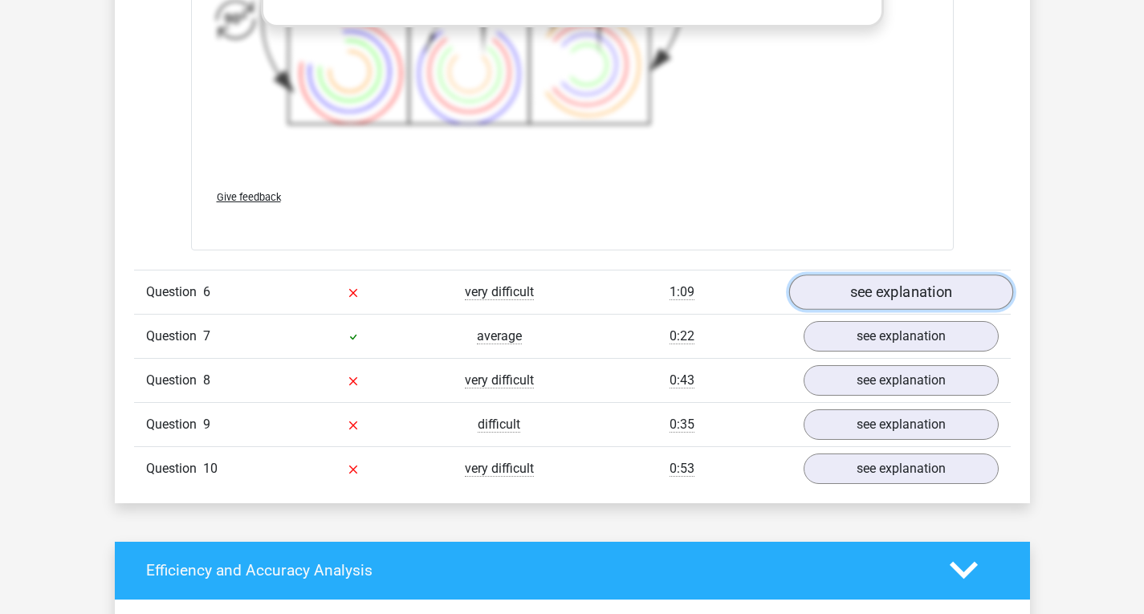
click at [912, 302] on link "see explanation" at bounding box center [901, 292] width 224 height 35
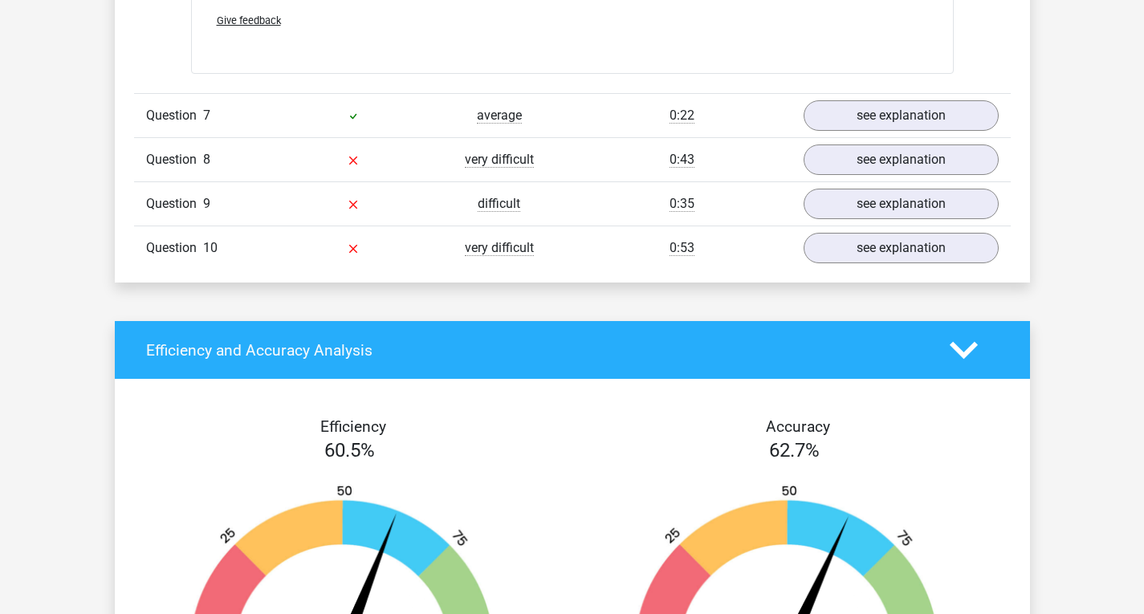
scroll to position [6973, 0]
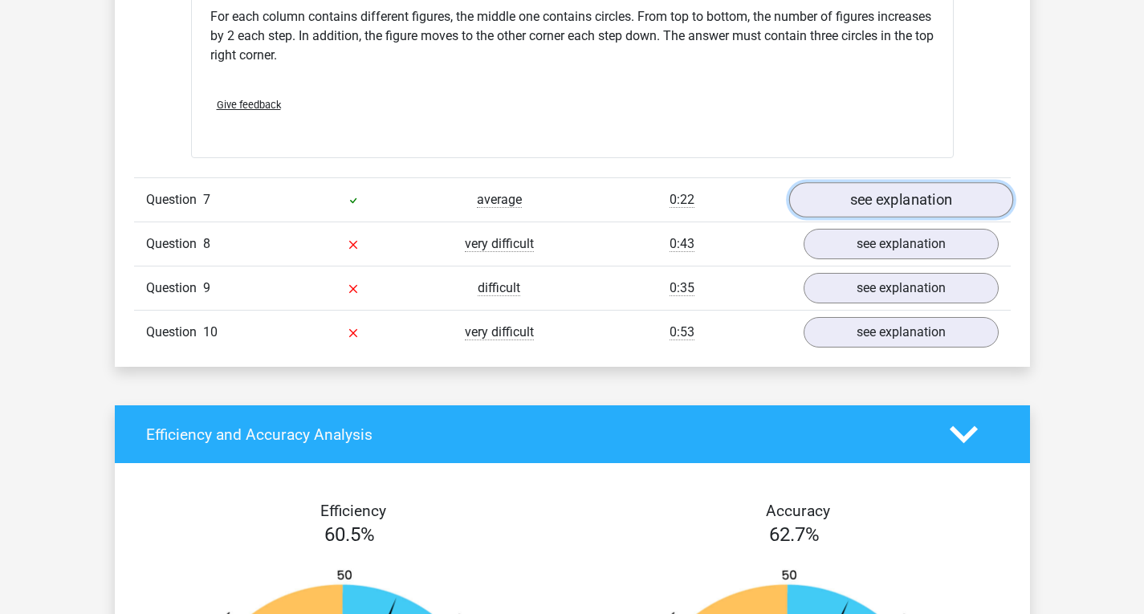
click at [860, 196] on link "see explanation" at bounding box center [901, 199] width 224 height 35
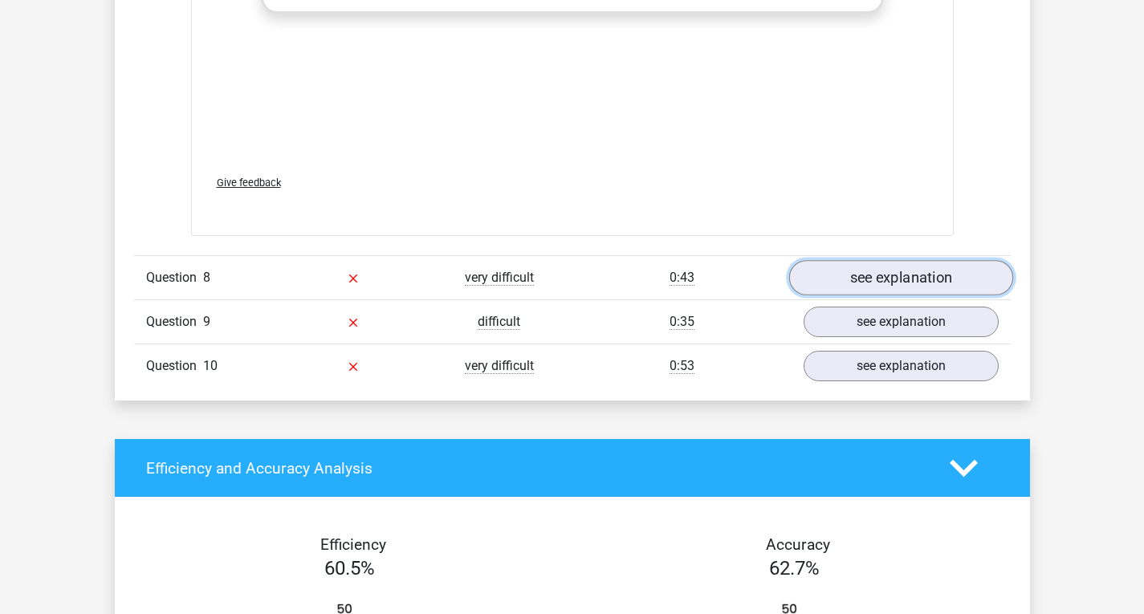
click at [847, 275] on link "see explanation" at bounding box center [901, 277] width 224 height 35
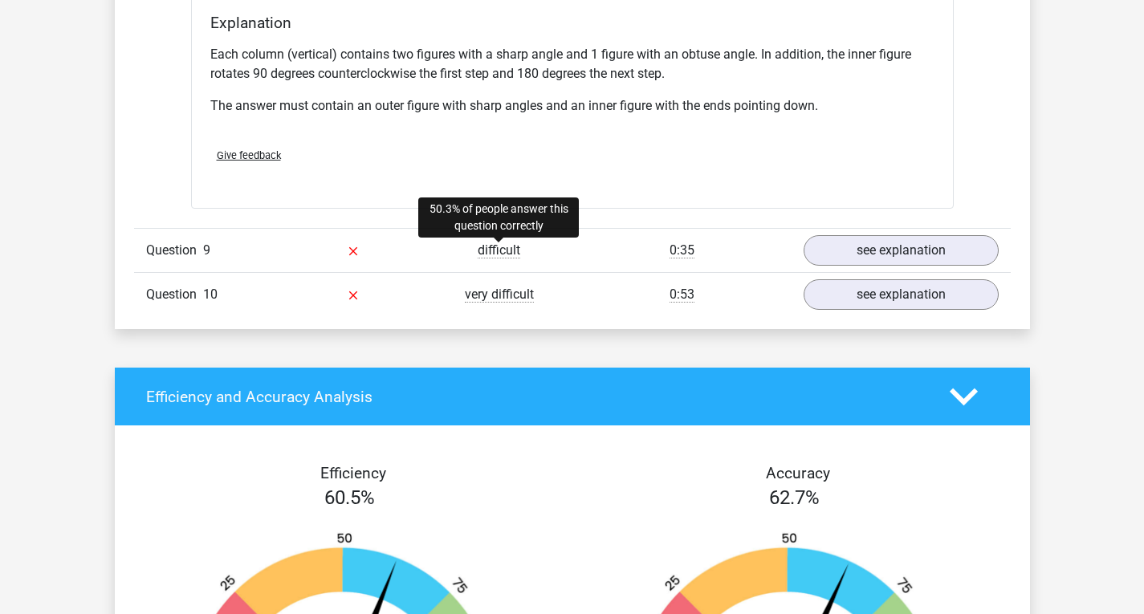
scroll to position [8901, 0]
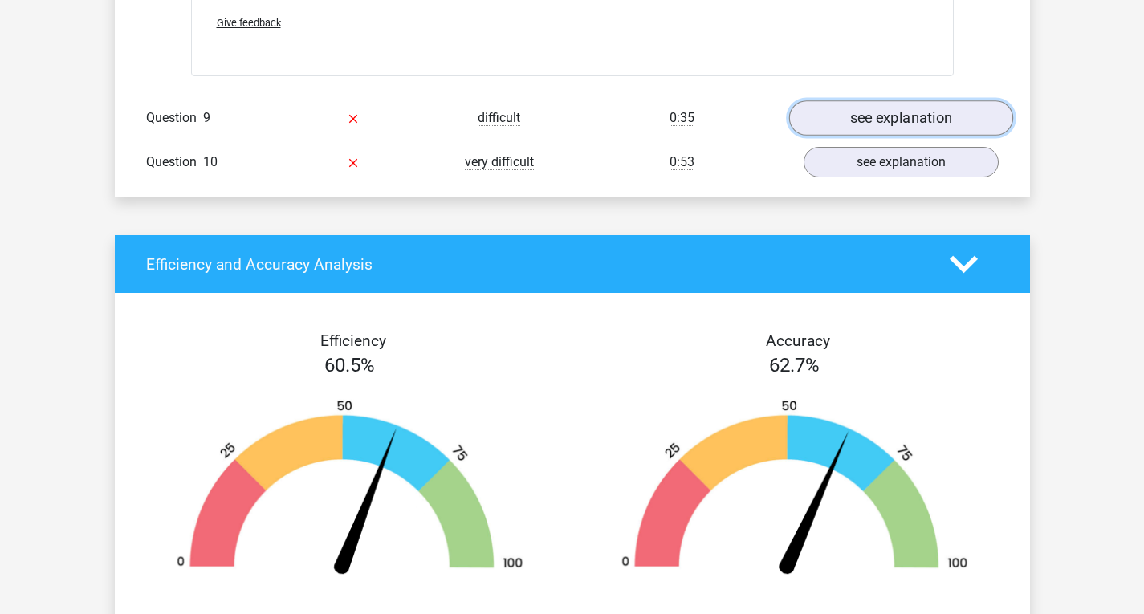
click at [922, 112] on link "see explanation" at bounding box center [901, 118] width 224 height 35
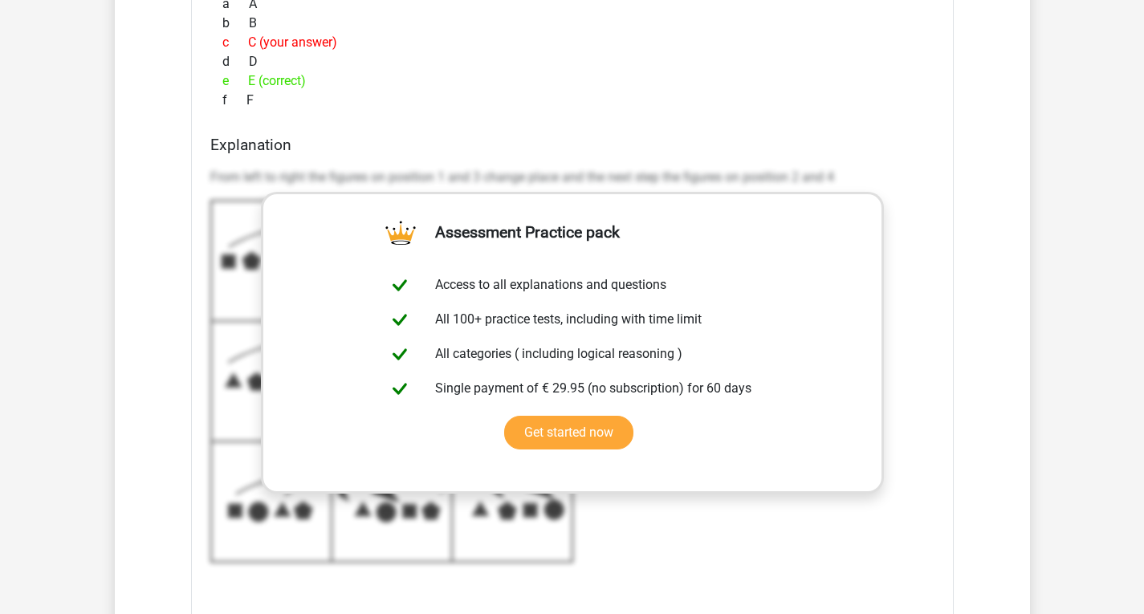
scroll to position [9784, 0]
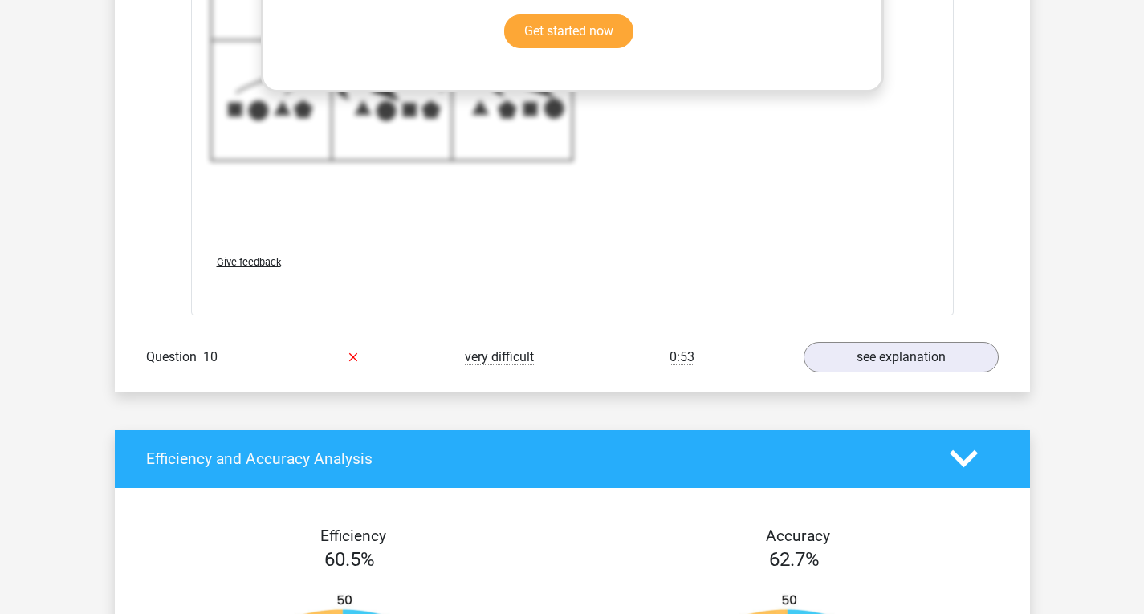
click at [955, 370] on link "see explanation" at bounding box center [901, 357] width 224 height 35
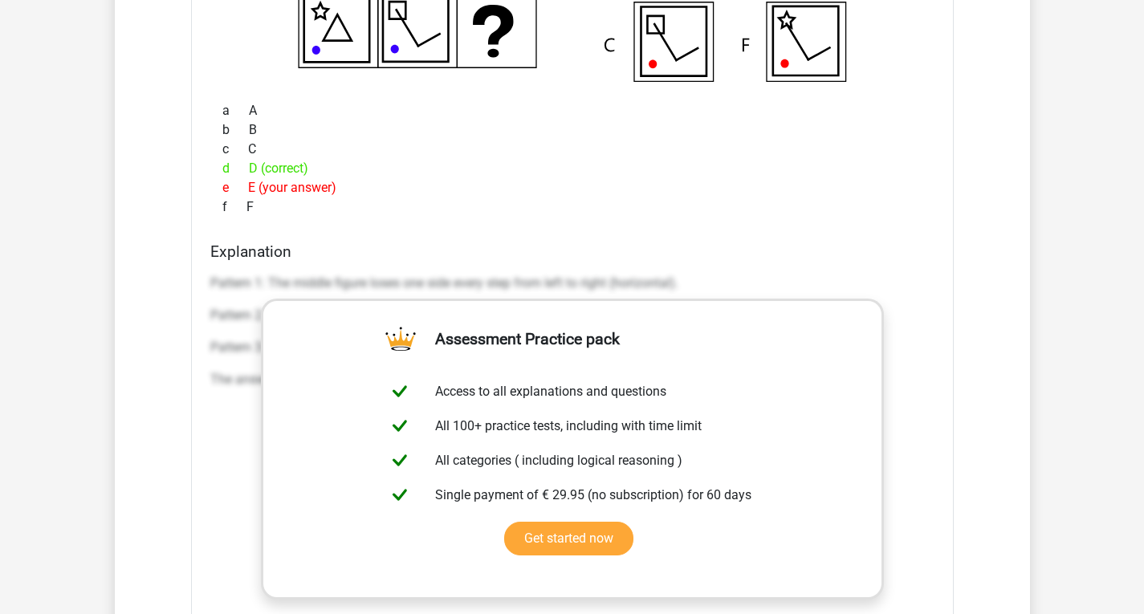
scroll to position [10426, 0]
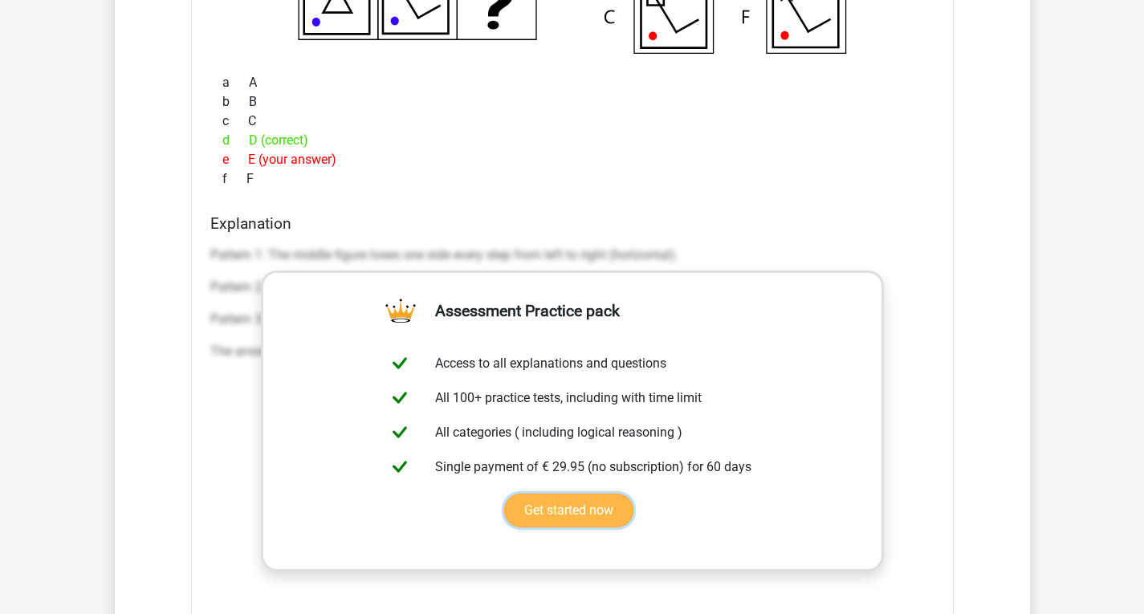
click at [592, 505] on link "Get started now" at bounding box center [568, 511] width 129 height 34
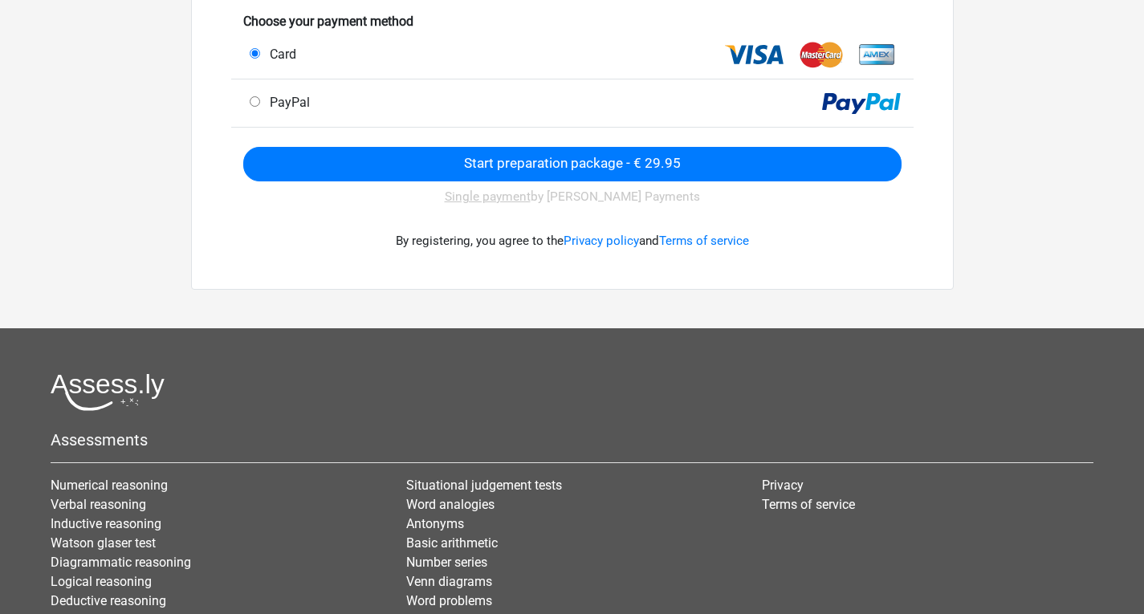
scroll to position [241, 0]
